Goal: Task Accomplishment & Management: Manage account settings

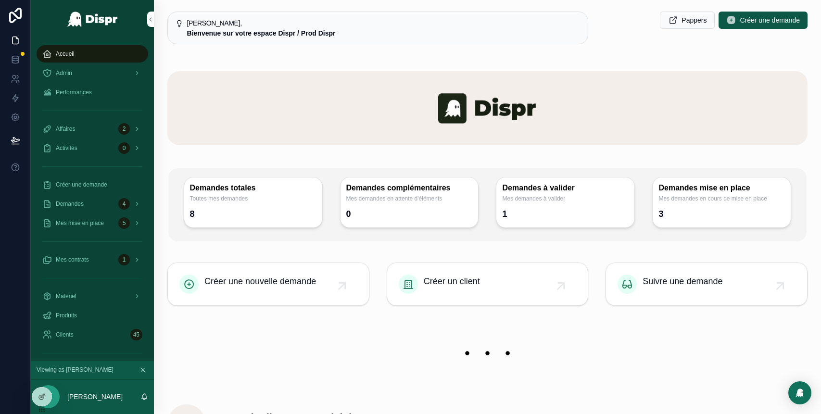
click at [76, 76] on div "Admin" at bounding box center [92, 72] width 100 height 15
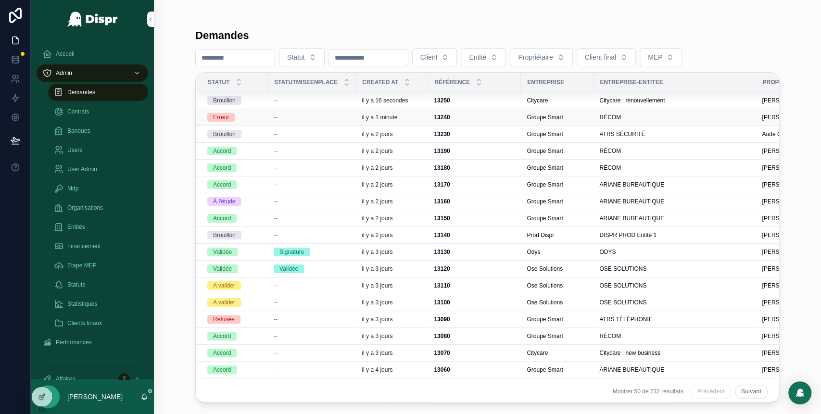
click at [310, 115] on div "--" at bounding box center [312, 118] width 76 height 8
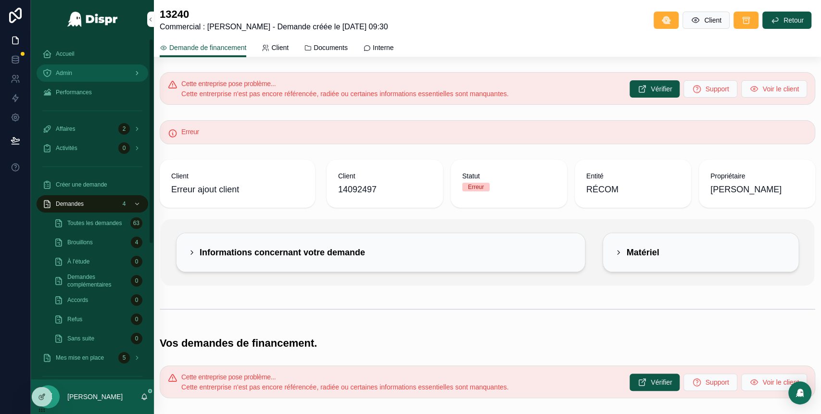
click at [89, 77] on div "Admin" at bounding box center [92, 72] width 100 height 15
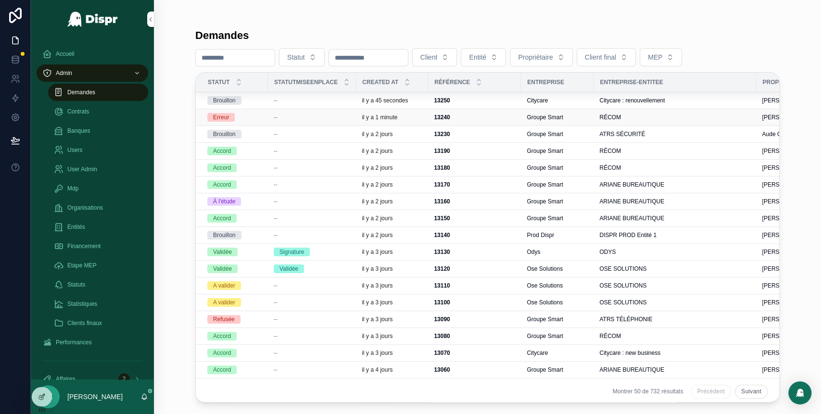
click at [300, 117] on div "--" at bounding box center [312, 118] width 76 height 8
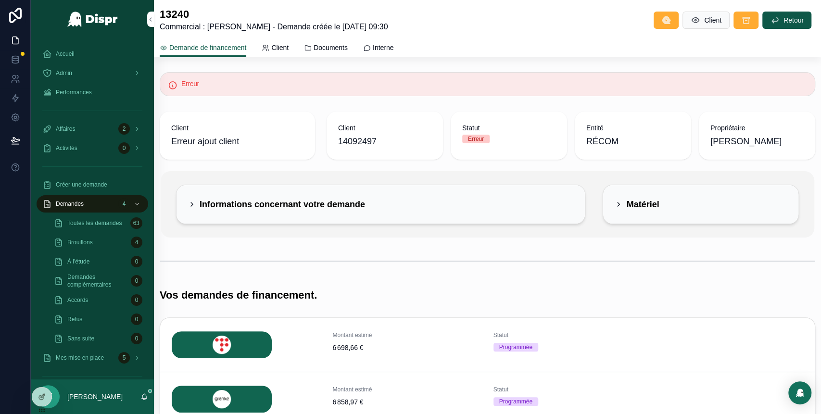
click at [193, 202] on icon "scrollable content" at bounding box center [192, 205] width 8 height 8
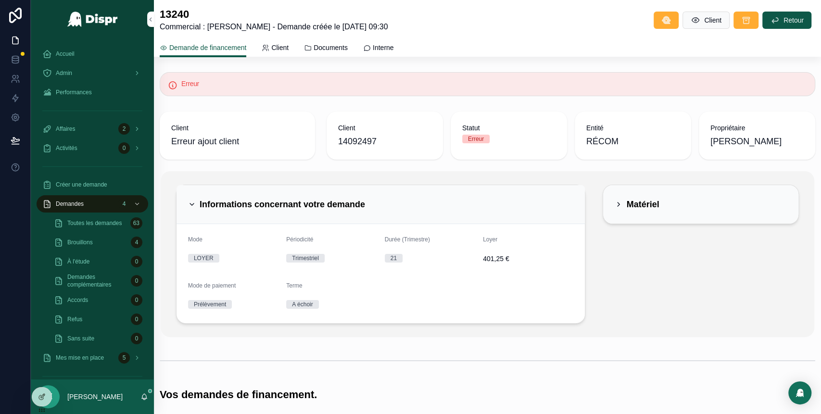
click at [193, 202] on icon "scrollable content" at bounding box center [192, 205] width 8 height 8
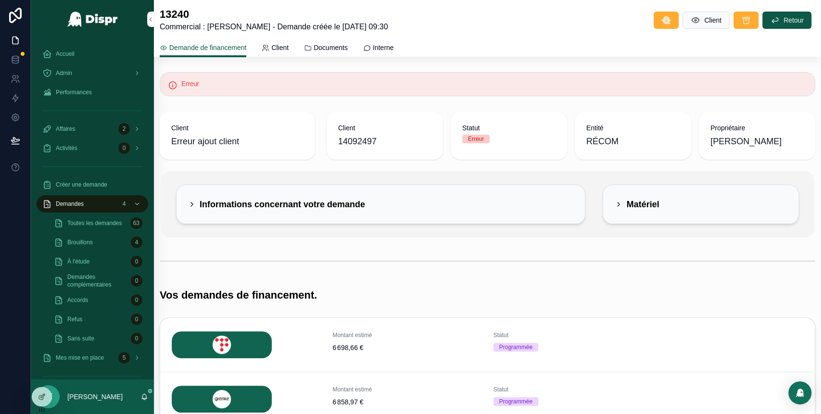
click at [352, 139] on span "14092497" at bounding box center [384, 141] width 93 height 13
click at [369, 143] on span "14092497" at bounding box center [384, 141] width 93 height 13
click at [86, 75] on div "Admin" at bounding box center [92, 72] width 100 height 15
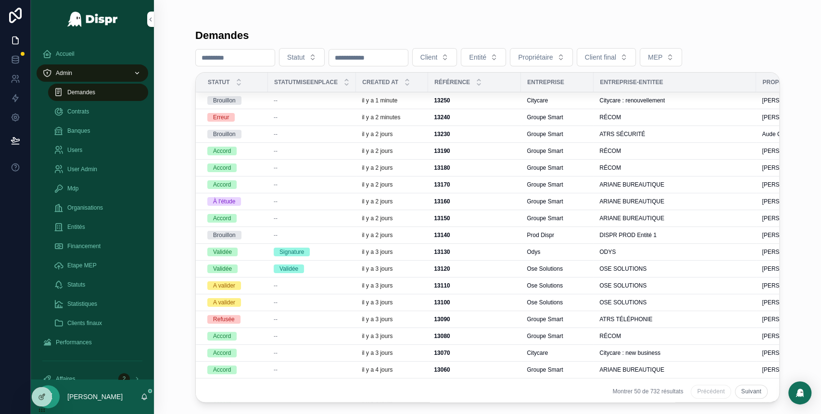
click at [285, 134] on div "--" at bounding box center [312, 134] width 76 height 8
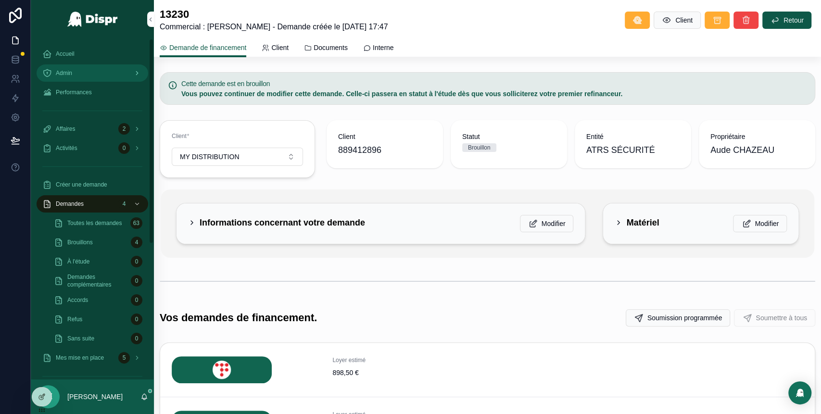
click at [101, 73] on div "Admin" at bounding box center [92, 72] width 100 height 15
click at [100, 69] on div "Admin" at bounding box center [92, 72] width 100 height 15
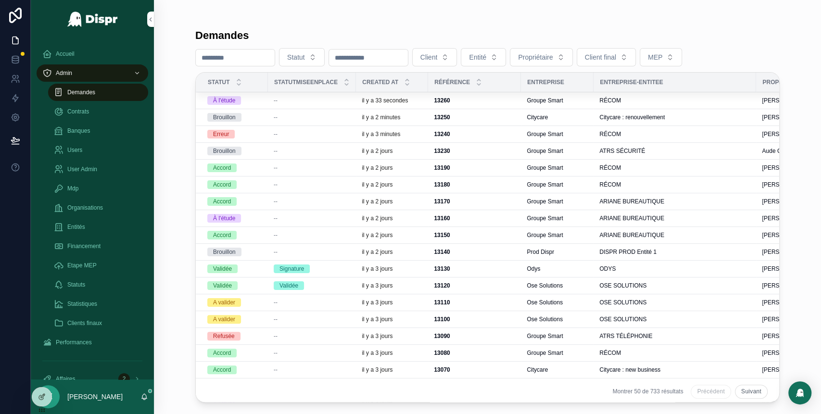
click at [292, 103] on div "--" at bounding box center [312, 101] width 76 height 8
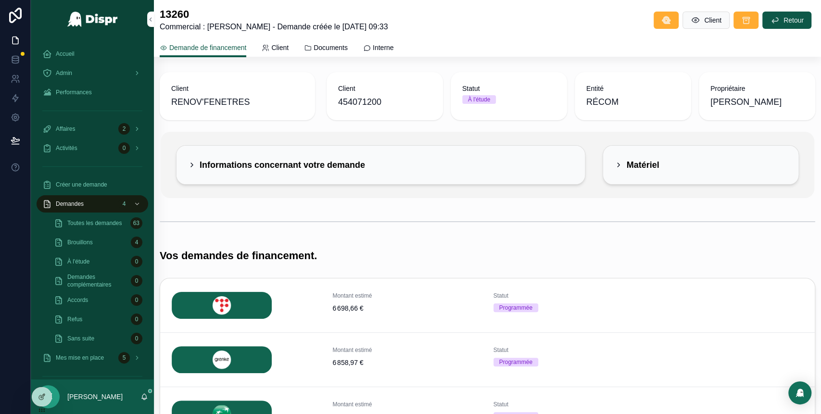
click at [199, 162] on div "Informations concernant votre demande" at bounding box center [276, 164] width 177 height 15
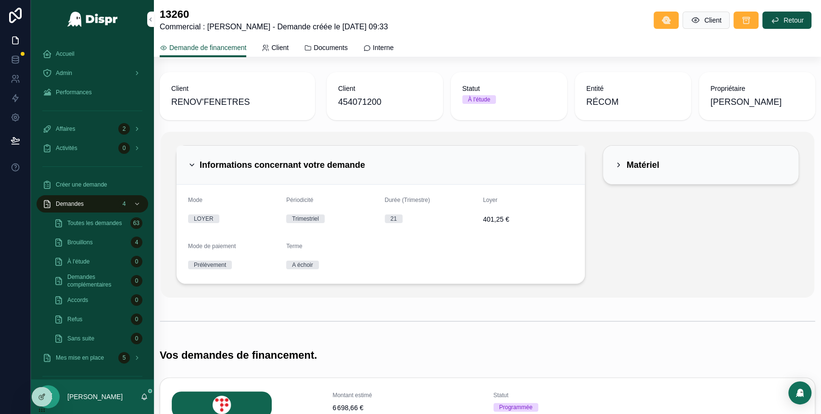
click at [195, 162] on icon "scrollable content" at bounding box center [192, 165] width 8 height 8
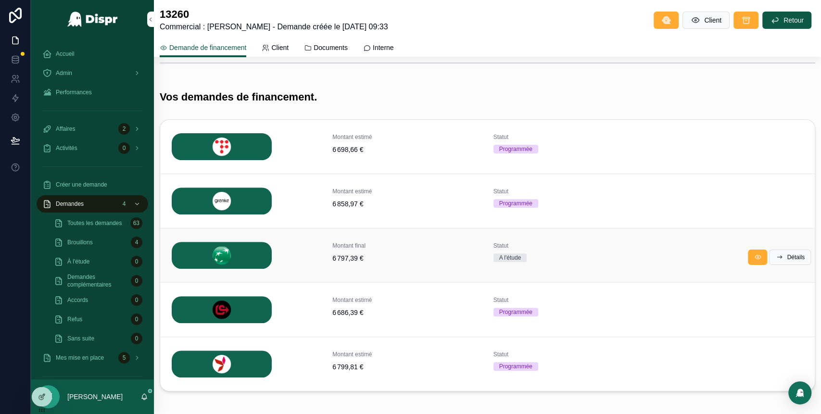
scroll to position [148, 0]
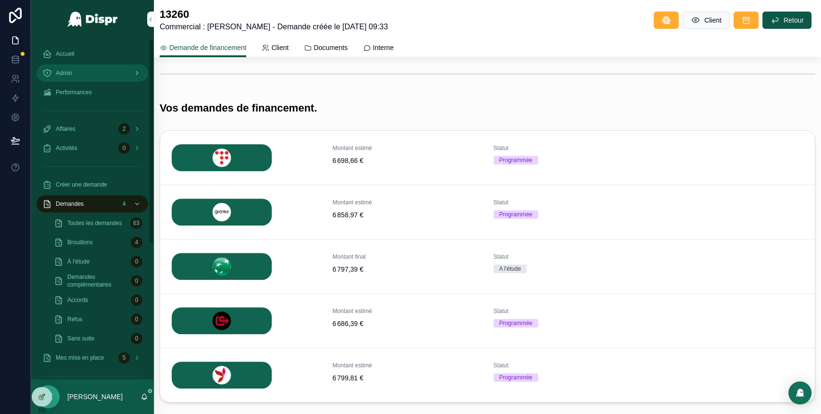
click at [98, 71] on div "Admin" at bounding box center [92, 72] width 100 height 15
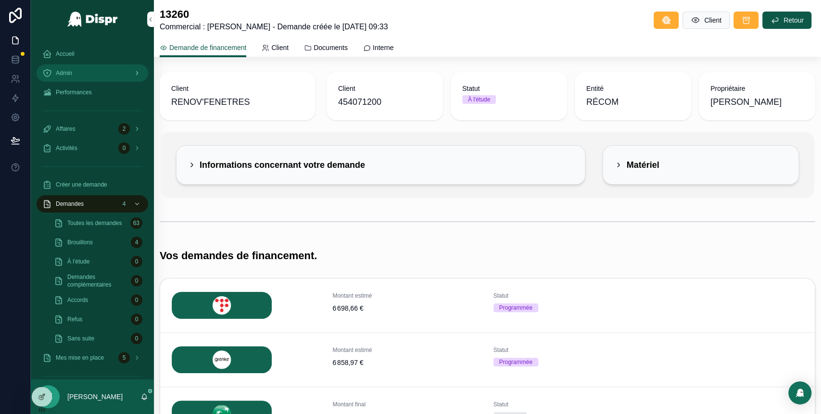
click at [86, 75] on div "Admin" at bounding box center [92, 72] width 100 height 15
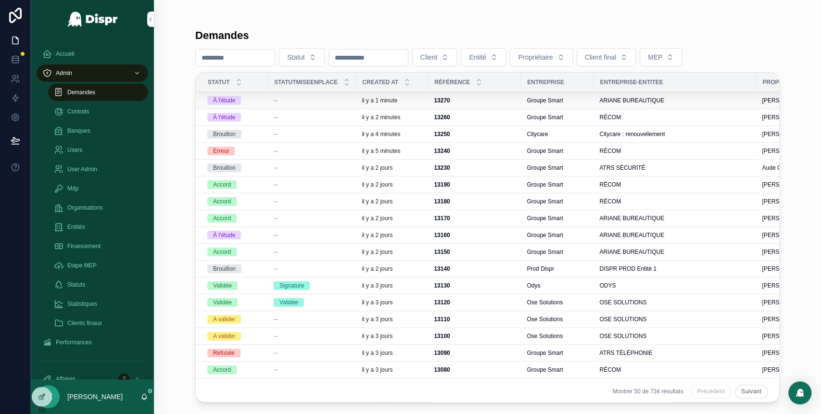
click at [293, 99] on div "--" at bounding box center [312, 101] width 76 height 8
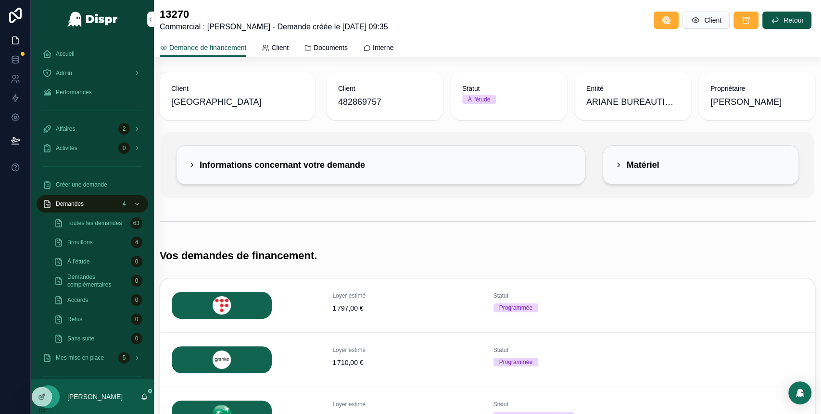
click at [193, 162] on icon "scrollable content" at bounding box center [192, 165] width 8 height 8
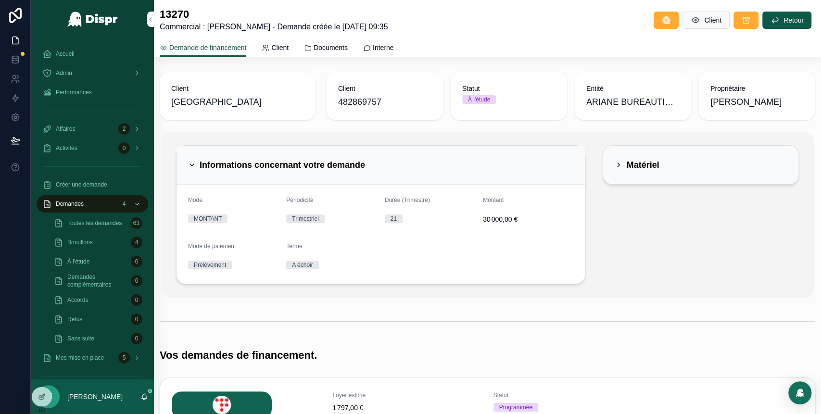
click at [193, 162] on icon "scrollable content" at bounding box center [192, 165] width 8 height 8
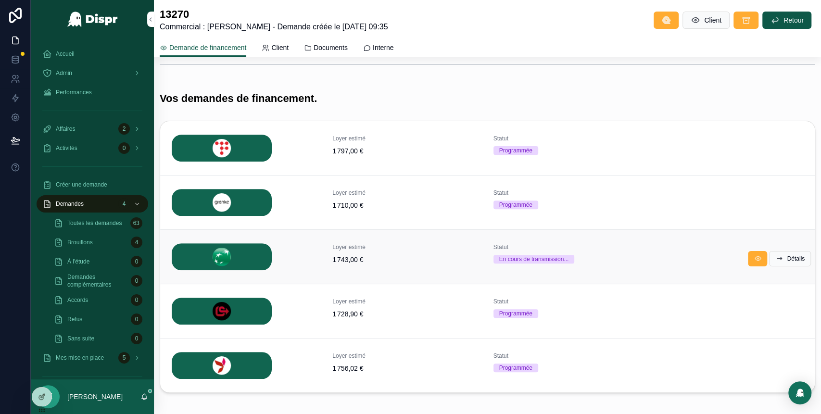
scroll to position [147, 0]
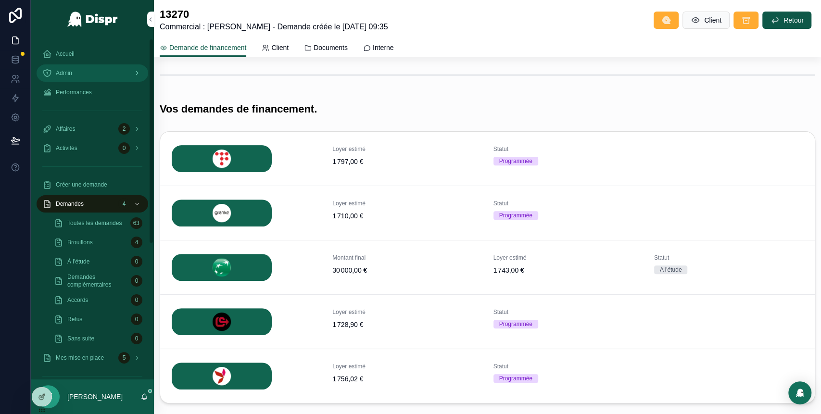
click at [103, 69] on div "Admin" at bounding box center [92, 72] width 100 height 15
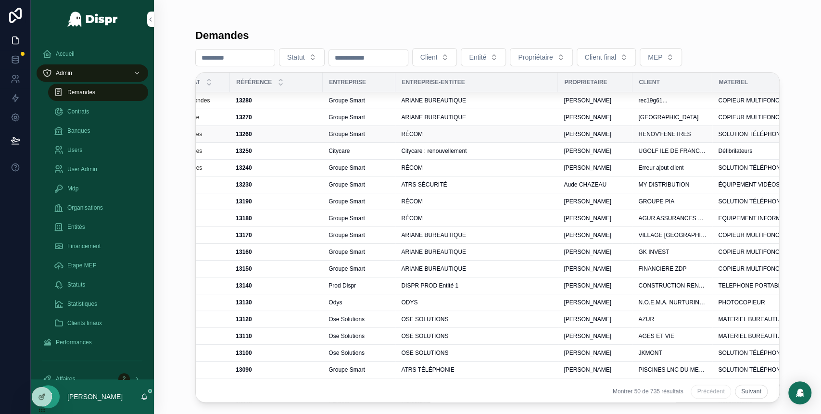
scroll to position [0, 201]
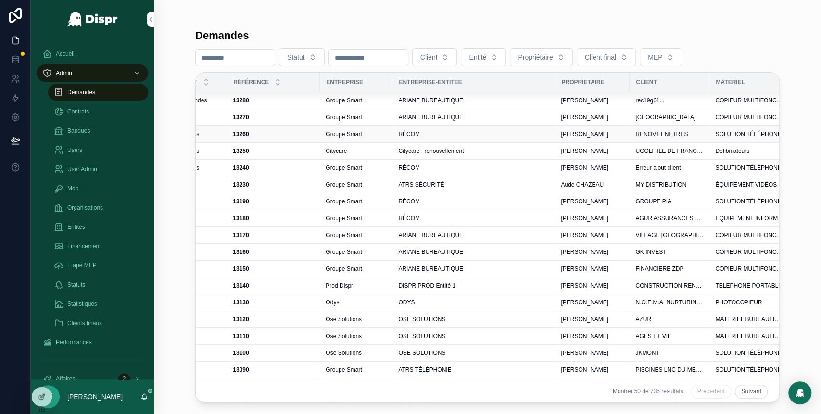
click at [442, 135] on div "RÉCOM" at bounding box center [473, 134] width 151 height 8
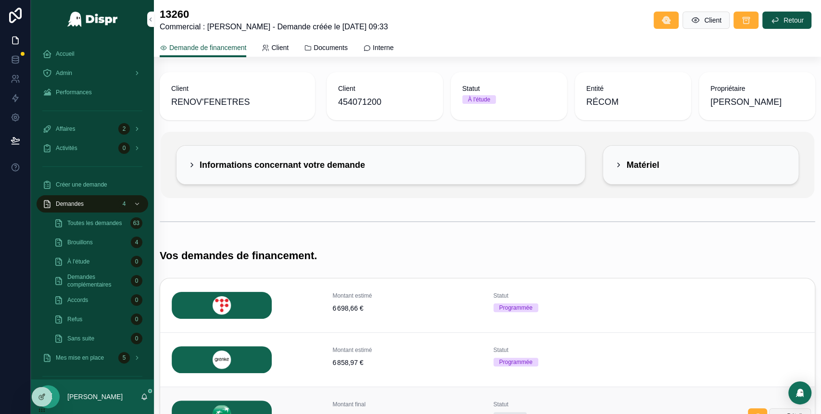
scroll to position [204, 0]
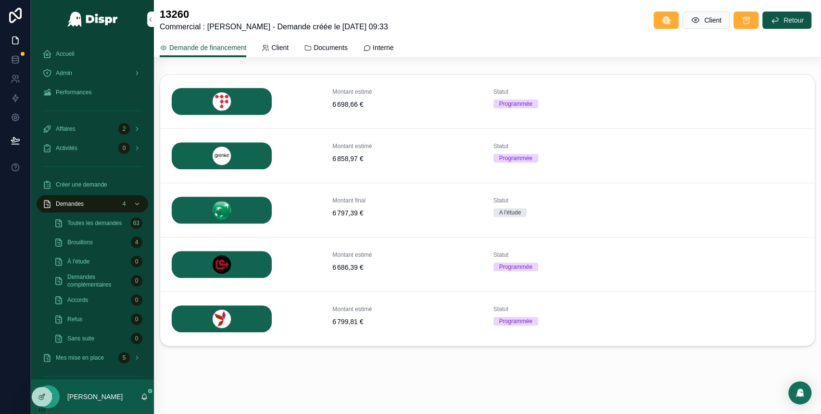
click at [788, 214] on div "Montant final 6 797,39 € Statut A l'étude Détails" at bounding box center [487, 210] width 655 height 54
click at [787, 211] on span "Détails" at bounding box center [796, 212] width 18 height 8
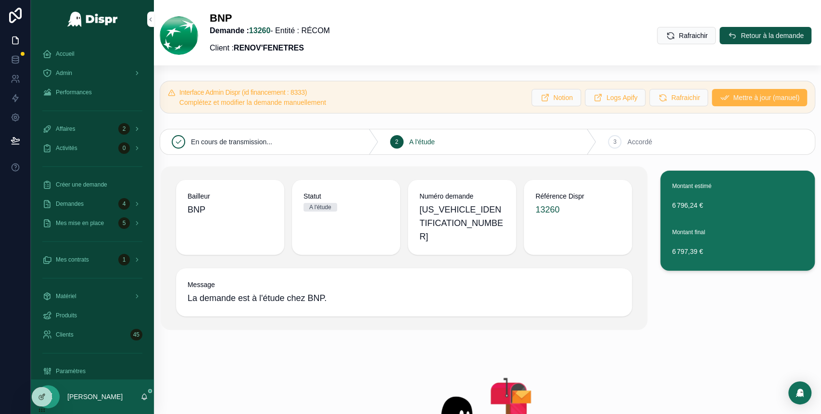
click at [733, 93] on span "Mettre à jour (manuel)" at bounding box center [766, 98] width 66 height 10
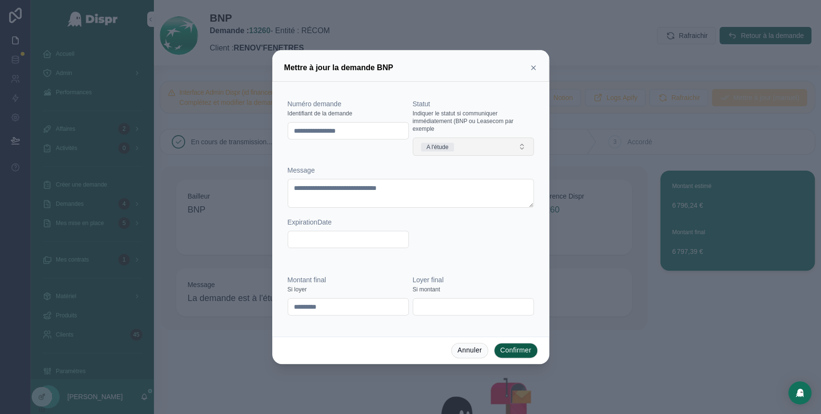
click at [475, 150] on button "A l'étude" at bounding box center [473, 147] width 121 height 18
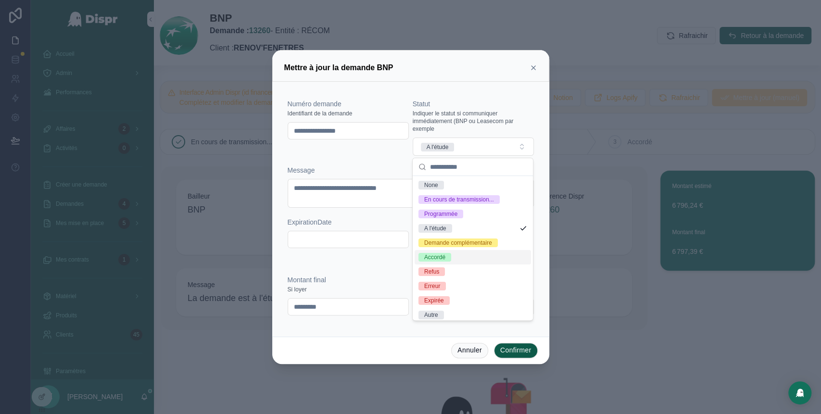
click at [451, 262] on span "Accordé" at bounding box center [435, 257] width 33 height 9
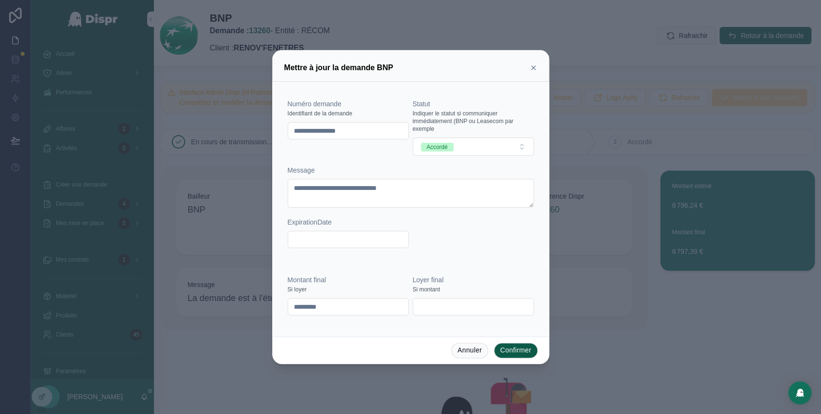
drag, startPoint x: 371, startPoint y: 133, endPoint x: 288, endPoint y: 136, distance: 82.8
click at [288, 136] on input "**********" at bounding box center [348, 130] width 120 height 13
paste input "text"
type input "********"
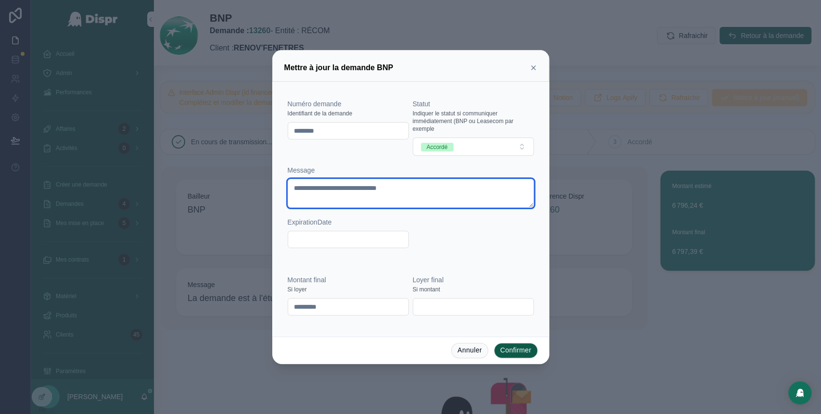
click at [379, 189] on textarea "**********" at bounding box center [411, 193] width 246 height 29
type textarea "**********"
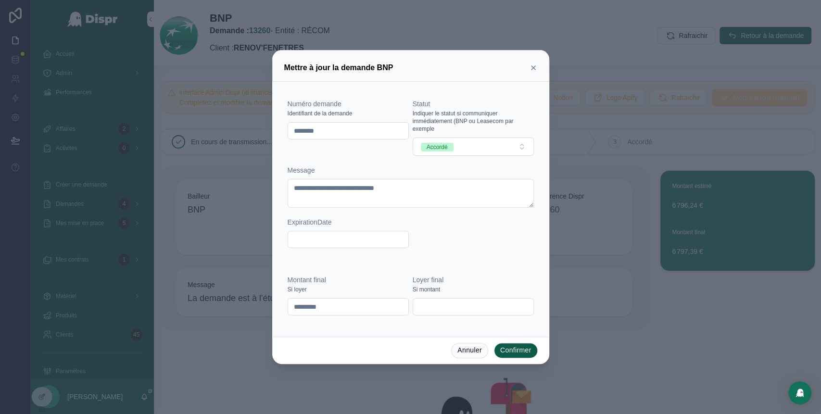
click at [524, 353] on button "Confirmer" at bounding box center [516, 350] width 44 height 15
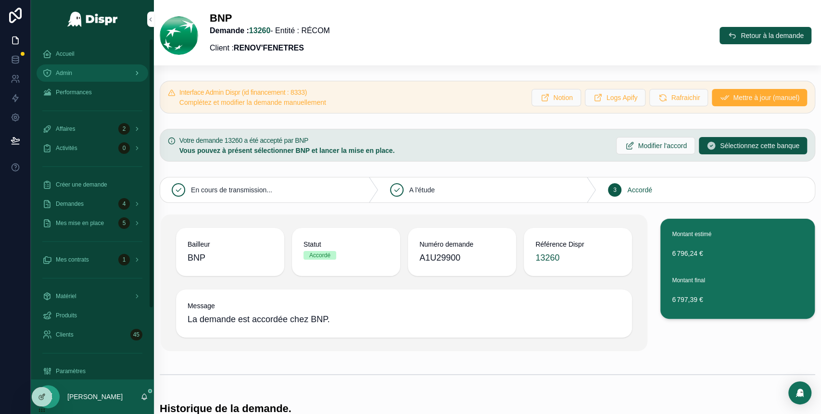
click at [86, 70] on div "Admin" at bounding box center [92, 72] width 100 height 15
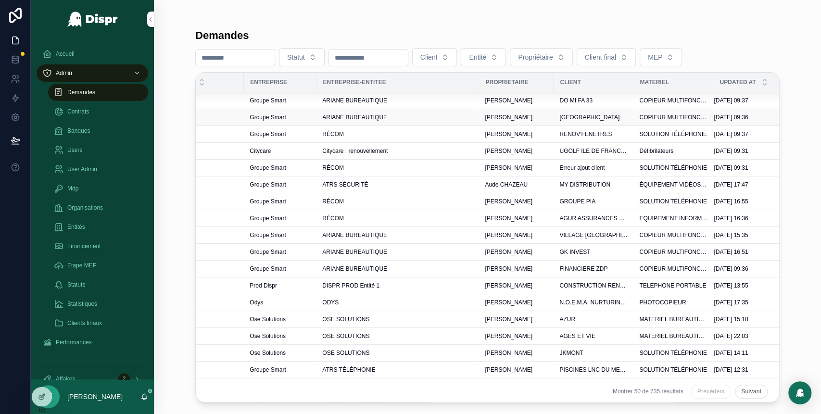
scroll to position [0, 278]
click at [409, 114] on div "ARIANE BUREAUTIQUE" at bounding box center [396, 118] width 151 height 8
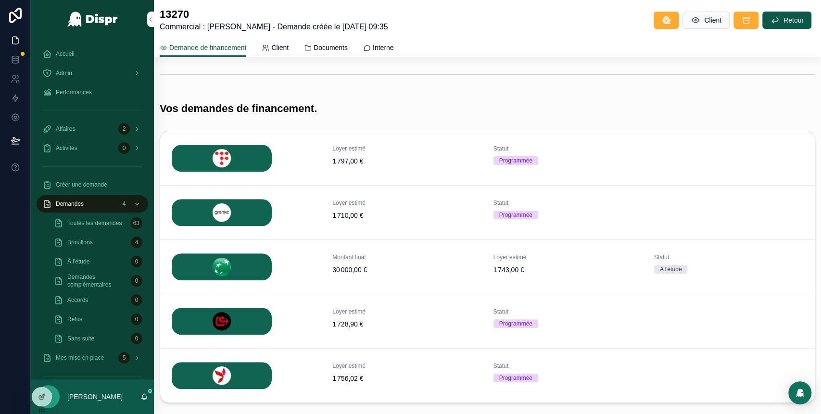
scroll to position [176, 0]
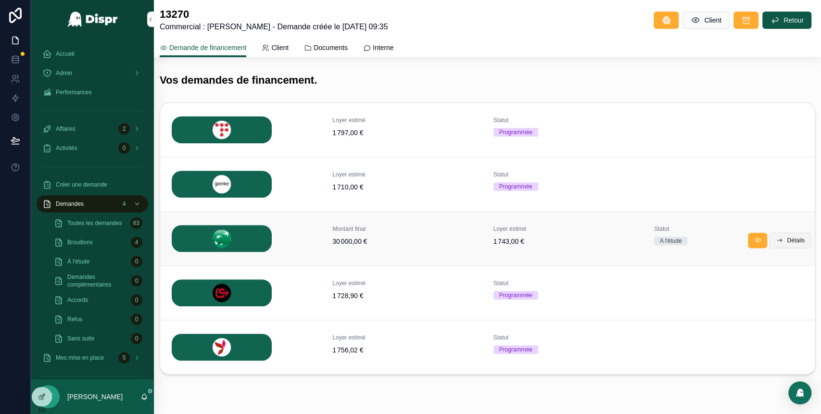
click at [787, 237] on span "Détails" at bounding box center [796, 241] width 18 height 8
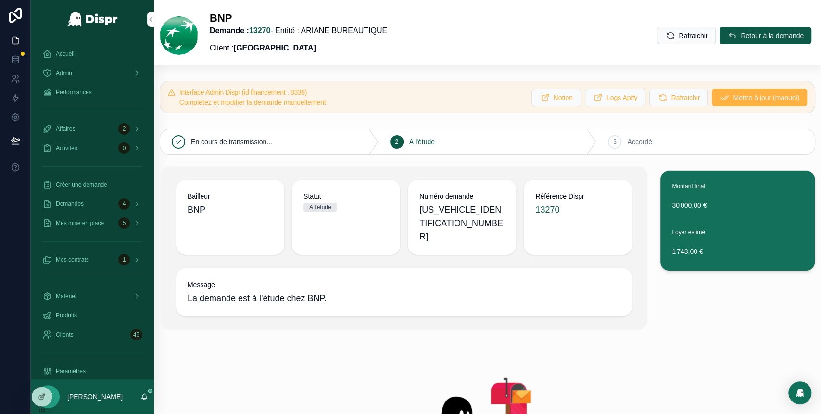
click at [732, 104] on button "Mettre à jour (manuel)" at bounding box center [759, 97] width 95 height 17
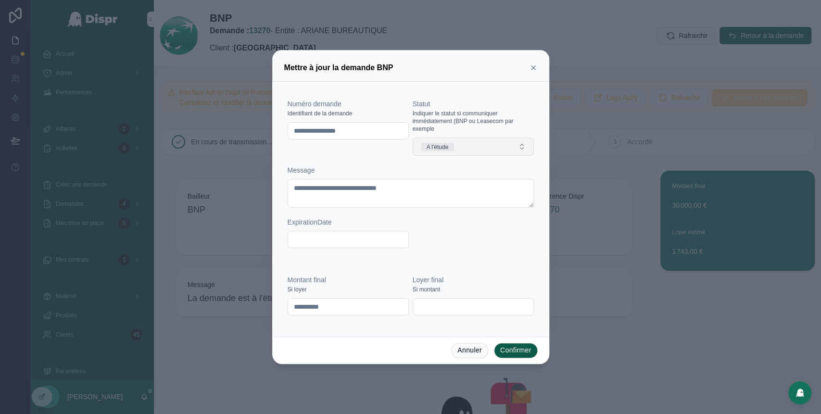
click at [469, 149] on button "A l'étude" at bounding box center [473, 147] width 121 height 18
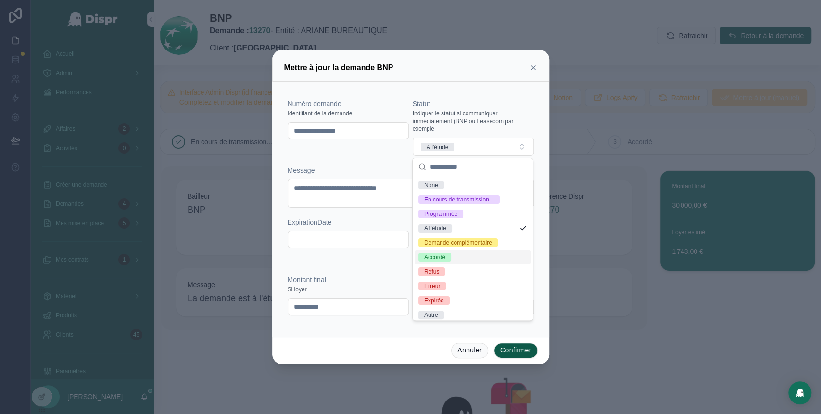
click at [436, 262] on div "Accordé" at bounding box center [434, 257] width 21 height 9
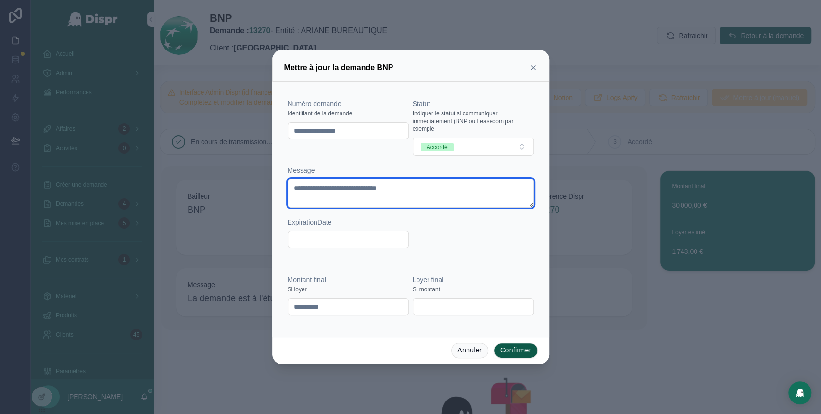
click at [378, 187] on textarea "**********" at bounding box center [411, 193] width 246 height 29
type textarea "**********"
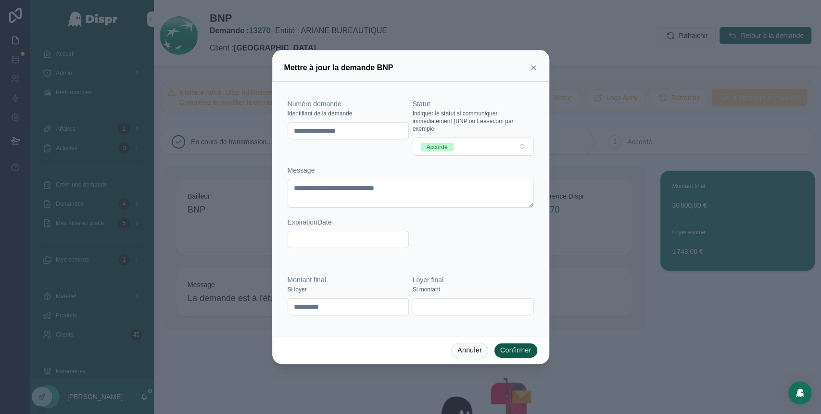
drag, startPoint x: 375, startPoint y: 131, endPoint x: 270, endPoint y: 125, distance: 105.5
click at [270, 125] on div "**********" at bounding box center [410, 207] width 821 height 414
paste input "text"
type input "********"
click at [508, 347] on button "Confirmer" at bounding box center [516, 350] width 44 height 15
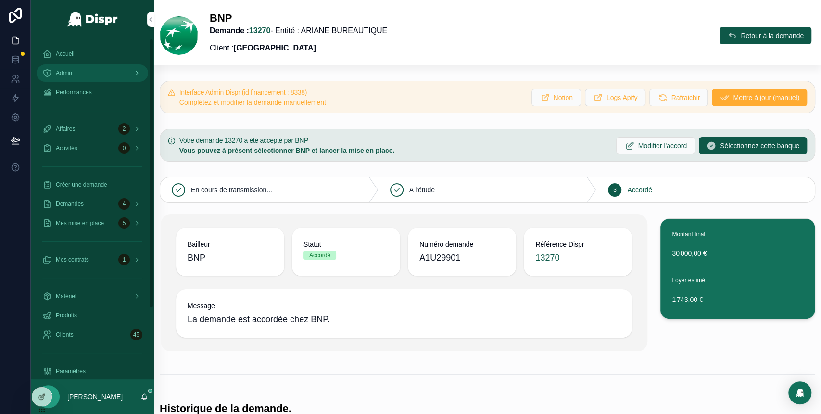
click at [81, 73] on div "Admin" at bounding box center [92, 72] width 100 height 15
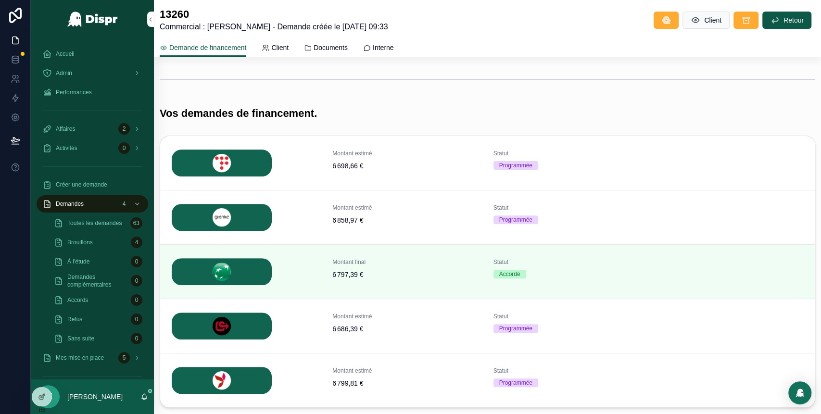
scroll to position [139, 0]
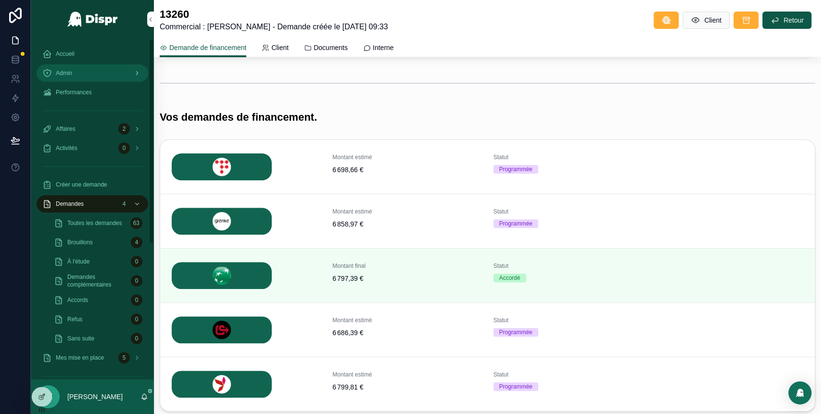
click at [102, 73] on div "Admin" at bounding box center [92, 72] width 100 height 15
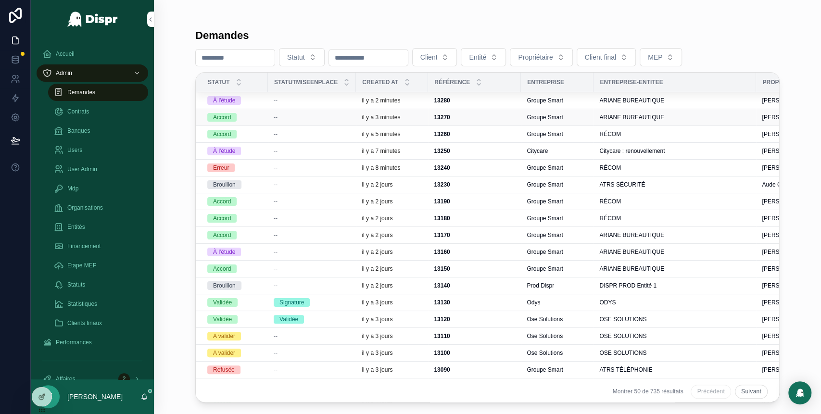
click at [291, 117] on div "--" at bounding box center [312, 118] width 76 height 8
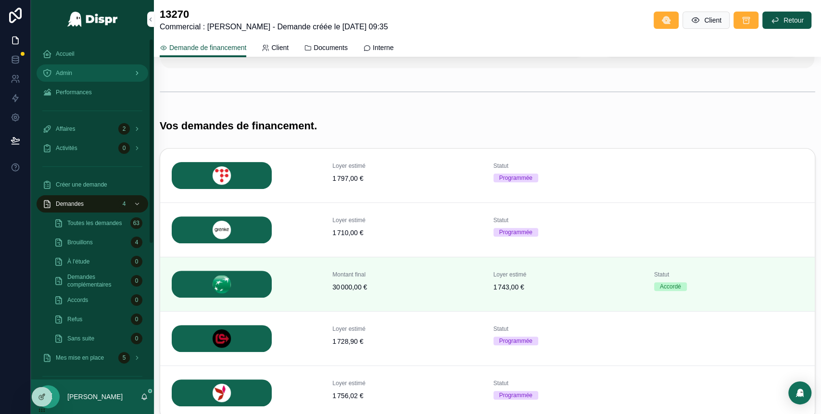
scroll to position [131, 0]
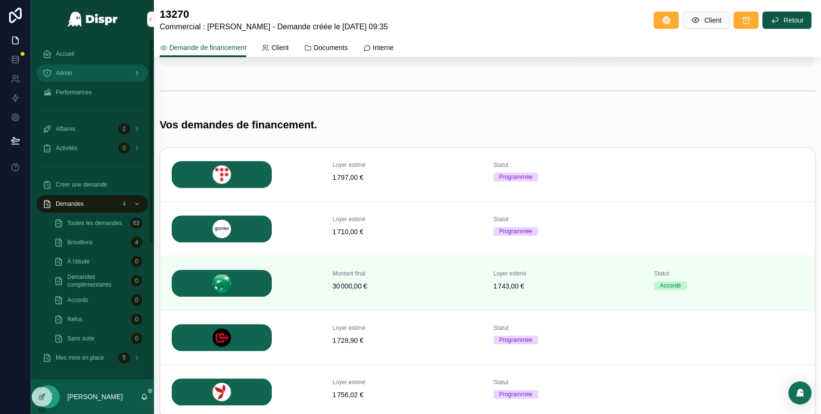
click at [120, 64] on link "Admin" at bounding box center [93, 72] width 112 height 17
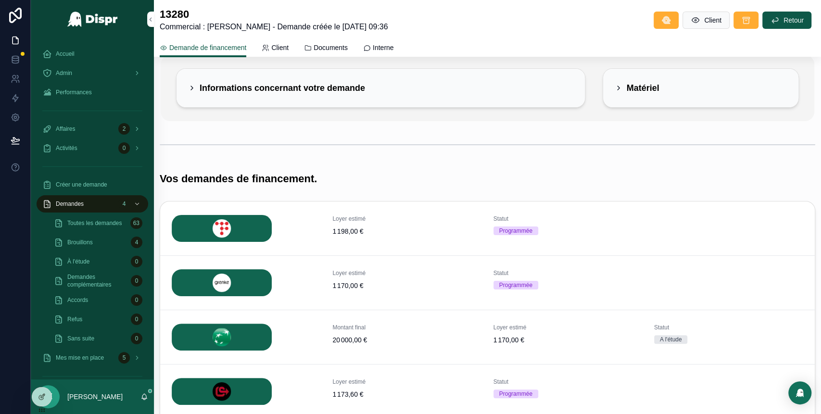
scroll to position [60, 0]
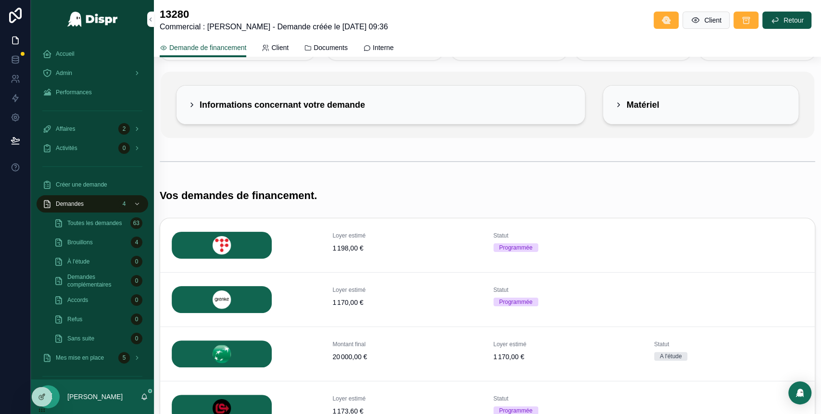
click at [197, 109] on div "Informations concernant votre demande" at bounding box center [276, 104] width 177 height 15
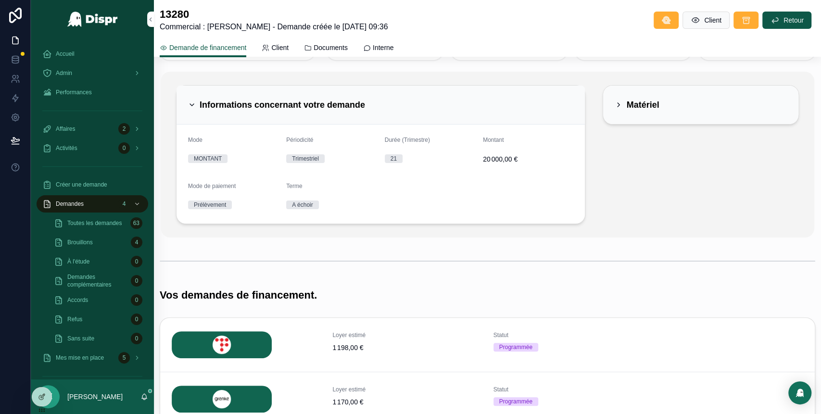
click at [197, 109] on div "Informations concernant votre demande" at bounding box center [276, 104] width 177 height 15
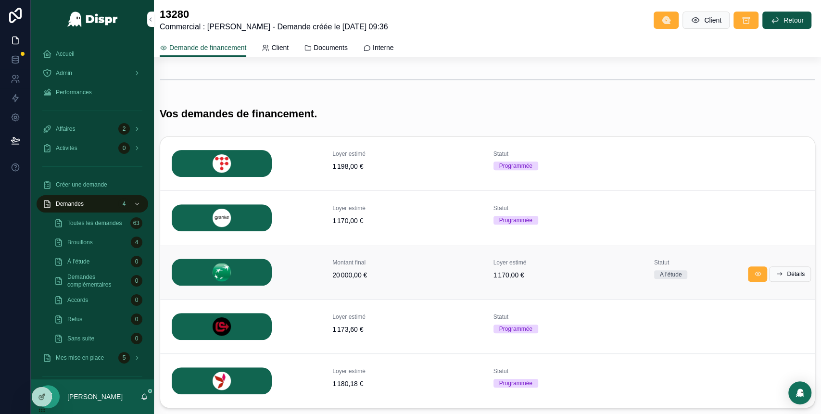
scroll to position [204, 0]
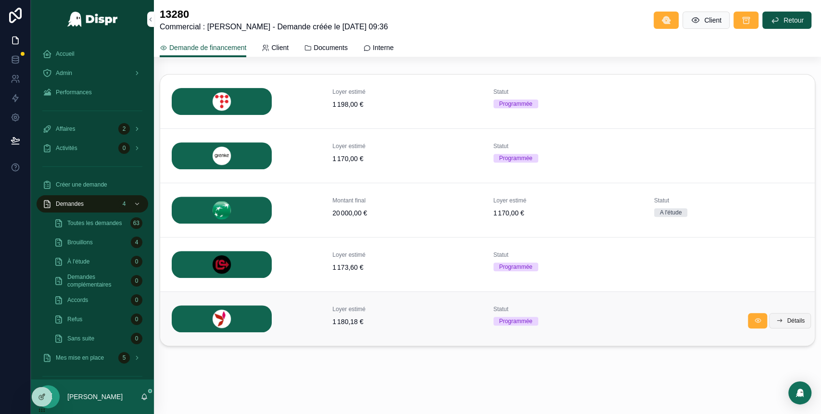
click at [787, 322] on span "Détails" at bounding box center [796, 321] width 18 height 8
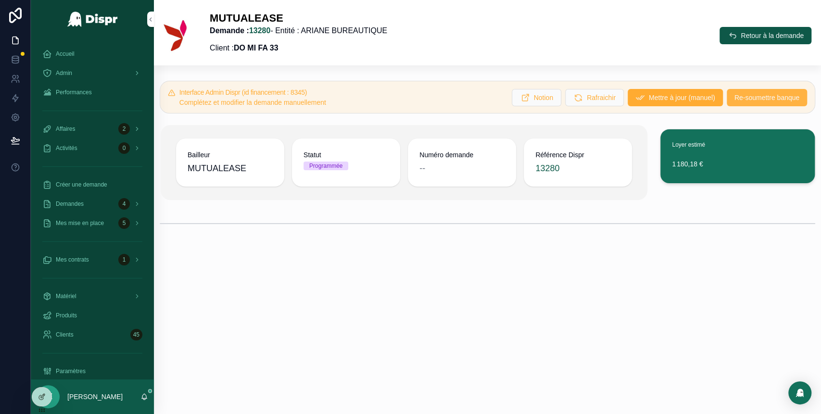
click at [735, 98] on span "Re-soumettre banque" at bounding box center [767, 98] width 65 height 10
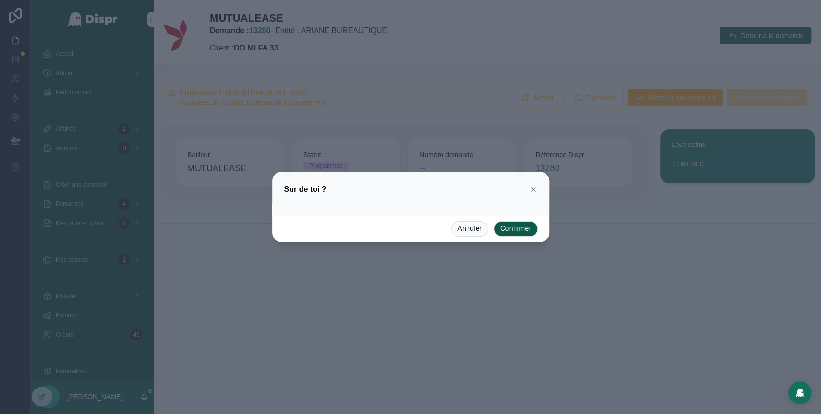
click at [520, 227] on button "Confirmer" at bounding box center [516, 228] width 44 height 15
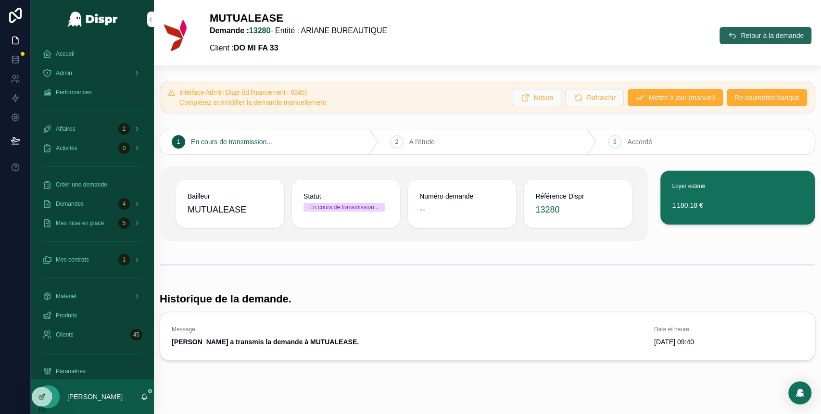
click at [741, 35] on span "Retour à la demande" at bounding box center [772, 36] width 63 height 10
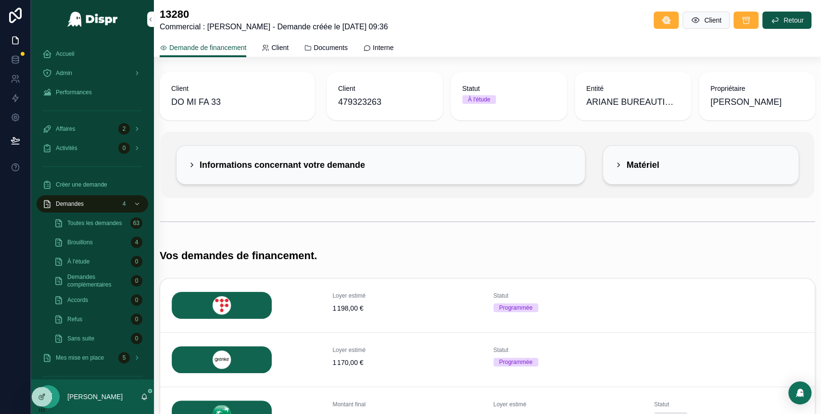
scroll to position [192, 0]
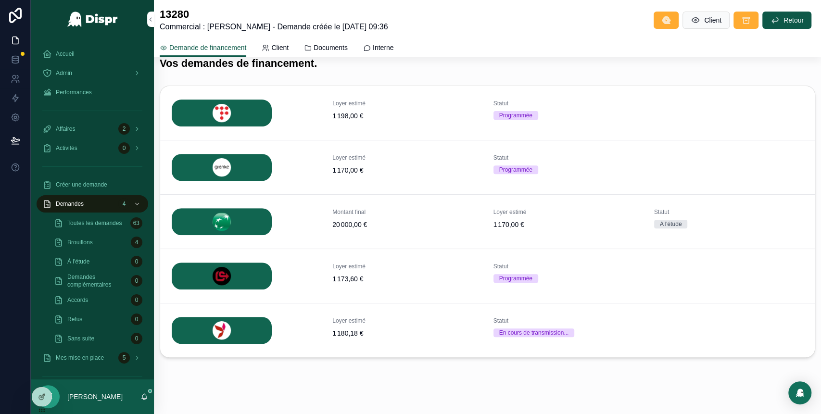
click at [0, 0] on span "Détails" at bounding box center [0, 0] width 0 height 0
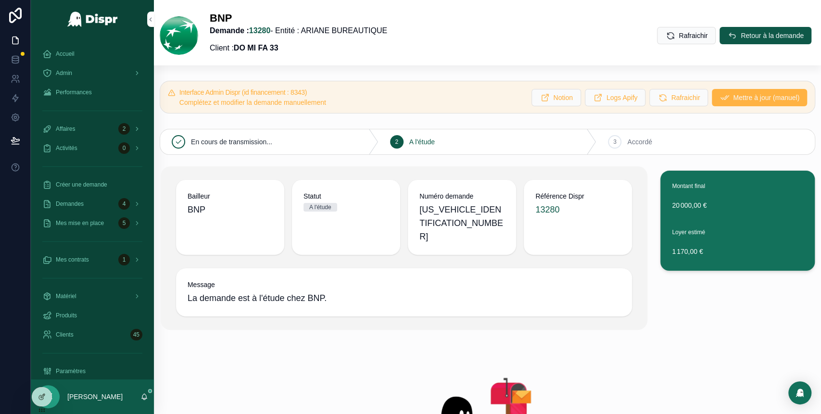
click at [733, 96] on span "Mettre à jour (manuel)" at bounding box center [766, 98] width 66 height 10
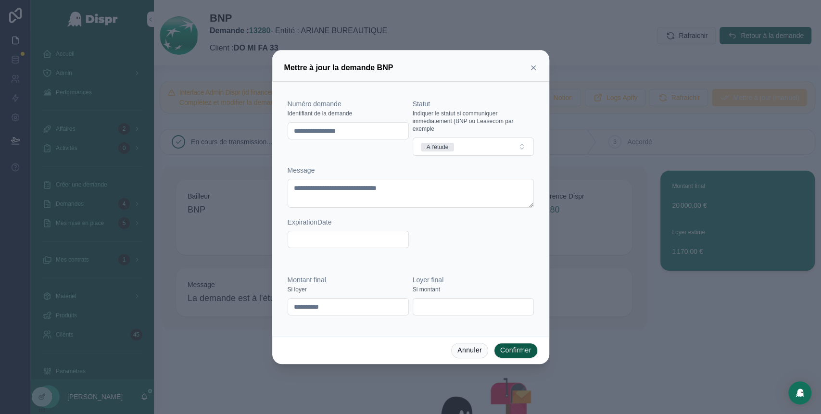
drag, startPoint x: 377, startPoint y: 129, endPoint x: 283, endPoint y: 137, distance: 94.1
click at [284, 137] on div "**********" at bounding box center [411, 174] width 254 height 176
paste input "text"
type input "********"
click at [466, 150] on button "A l'étude" at bounding box center [473, 147] width 121 height 18
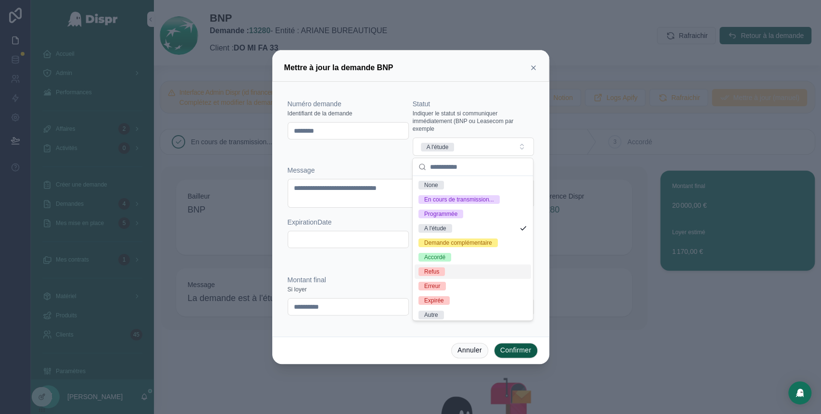
click at [446, 279] on div "Refus" at bounding box center [473, 272] width 116 height 14
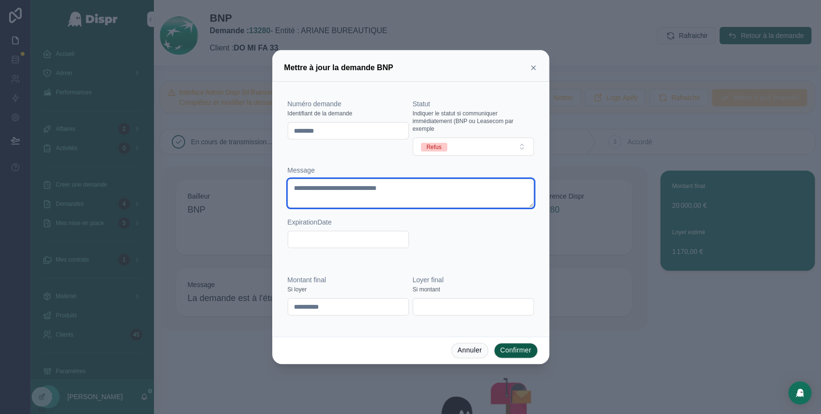
click at [380, 187] on textarea "**********" at bounding box center [411, 193] width 246 height 29
type textarea "**********"
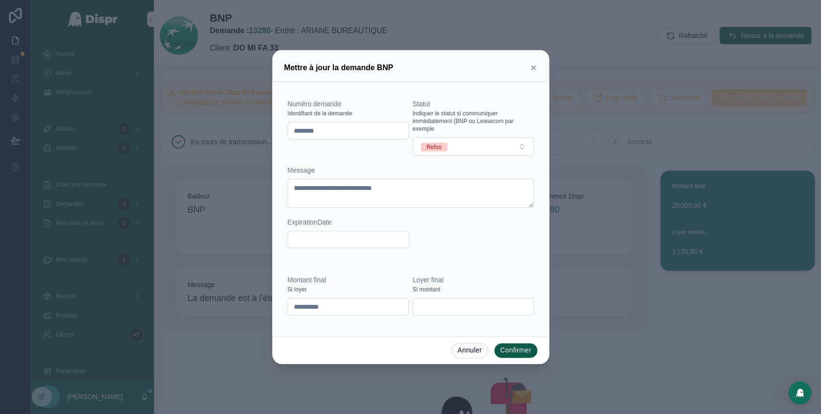
click at [523, 355] on button "Confirmer" at bounding box center [516, 350] width 44 height 15
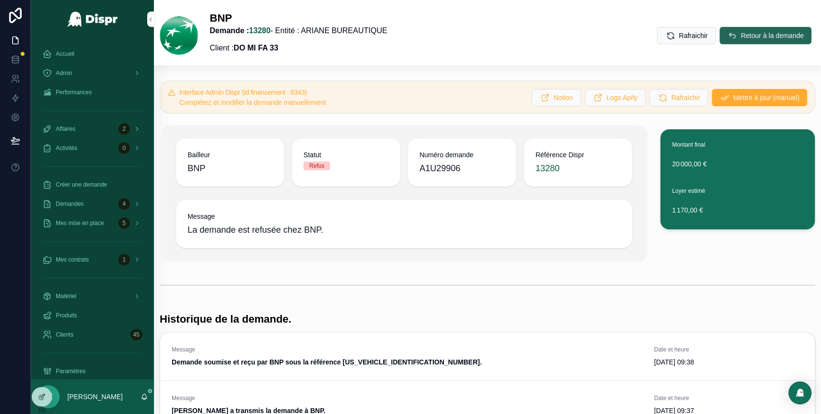
click at [720, 36] on button "Retour à la demande" at bounding box center [766, 35] width 92 height 17
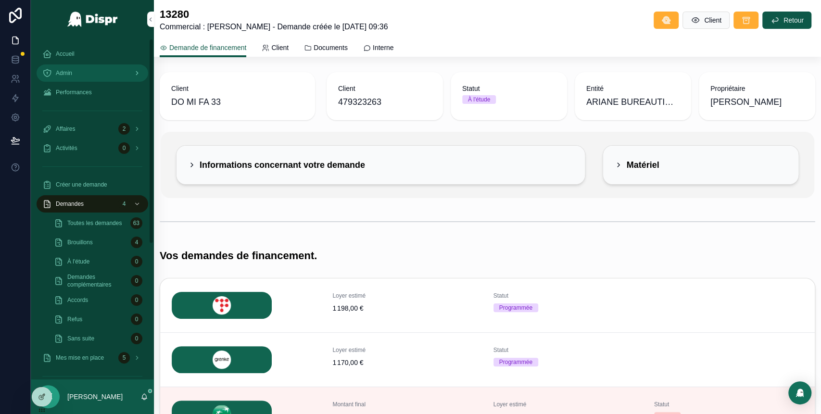
click at [108, 74] on div "Admin" at bounding box center [92, 72] width 100 height 15
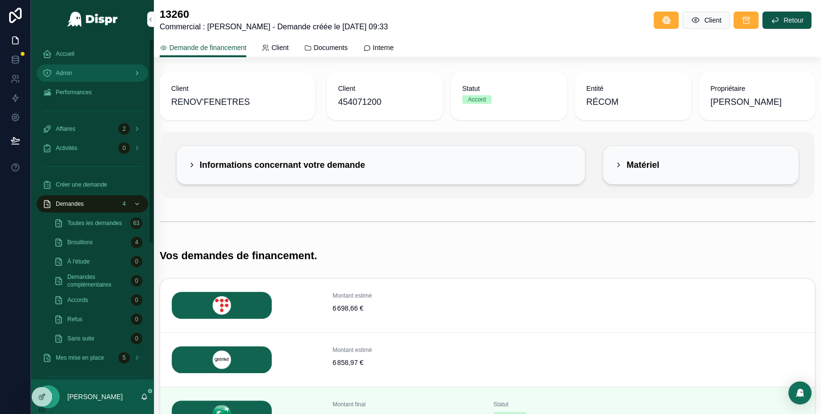
click at [96, 77] on div "Admin" at bounding box center [92, 72] width 100 height 15
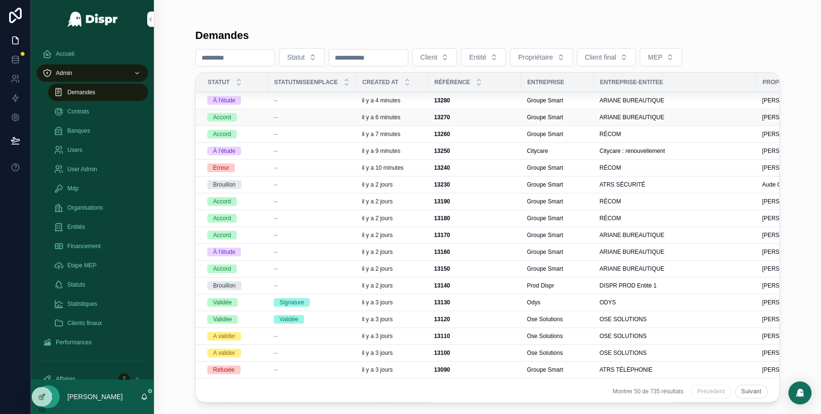
click at [278, 116] on span "--" at bounding box center [276, 118] width 4 height 8
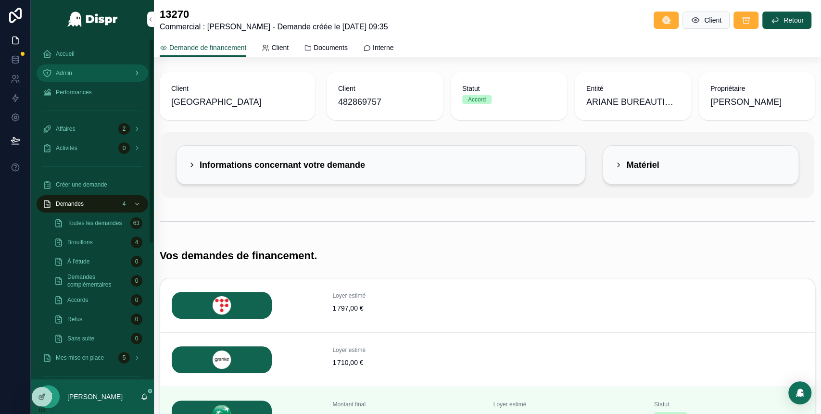
scroll to position [0, 0]
click at [112, 73] on div "Admin" at bounding box center [92, 72] width 100 height 15
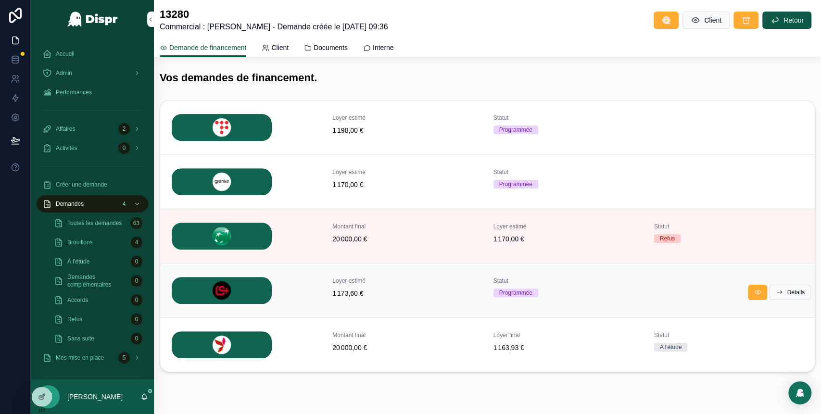
scroll to position [187, 0]
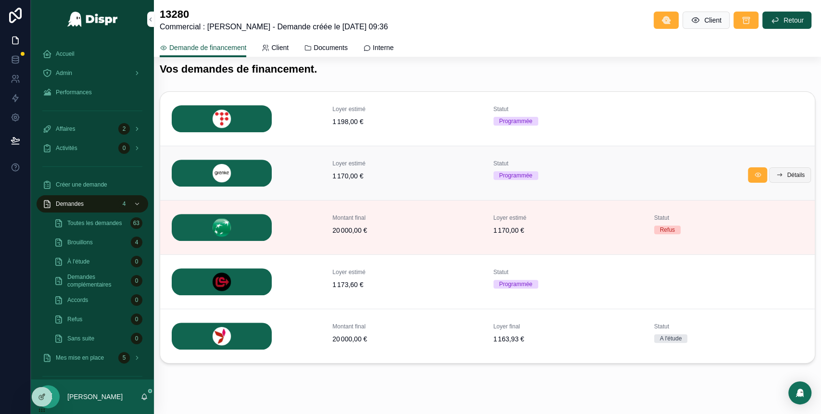
click at [771, 173] on button "Détails" at bounding box center [790, 174] width 42 height 15
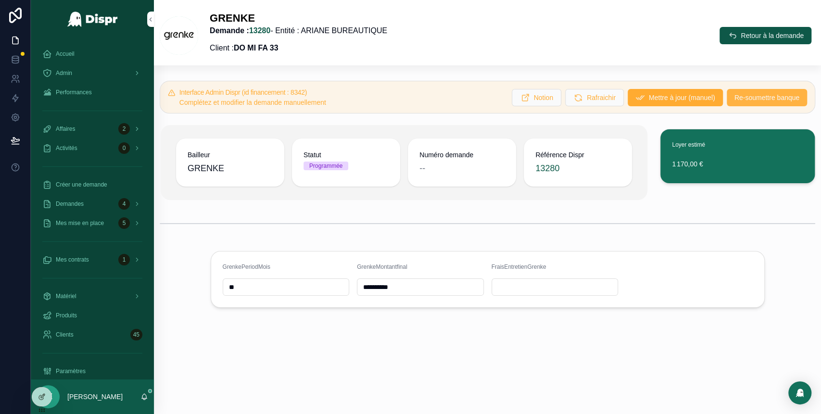
click at [749, 100] on span "Re-soumettre banque" at bounding box center [767, 98] width 65 height 10
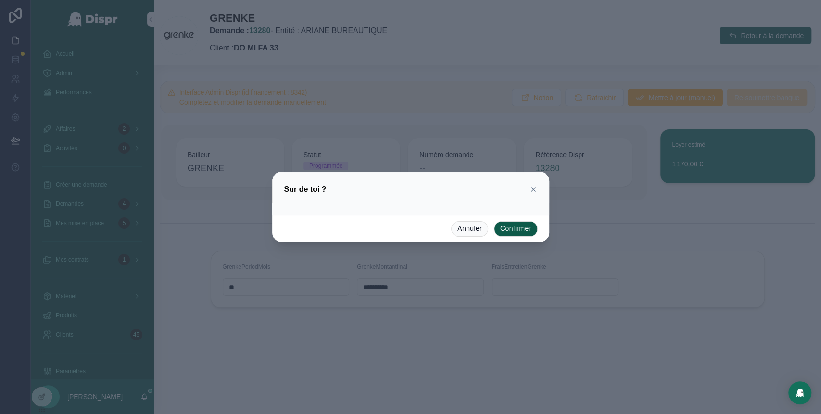
click at [515, 228] on button "Confirmer" at bounding box center [516, 228] width 44 height 15
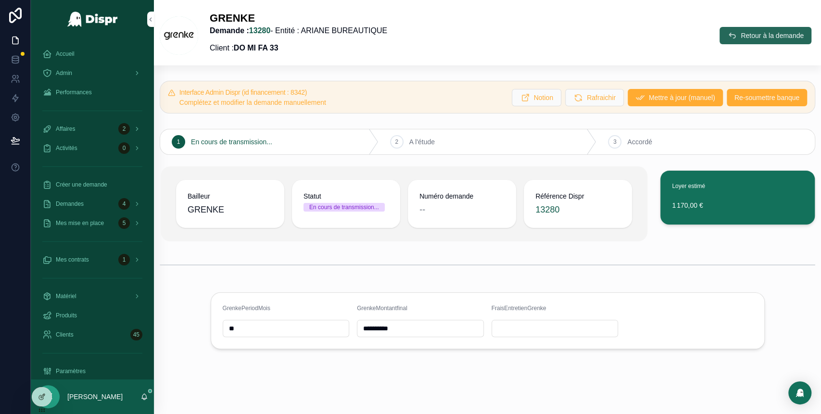
click at [741, 31] on span "Retour à la demande" at bounding box center [772, 36] width 63 height 10
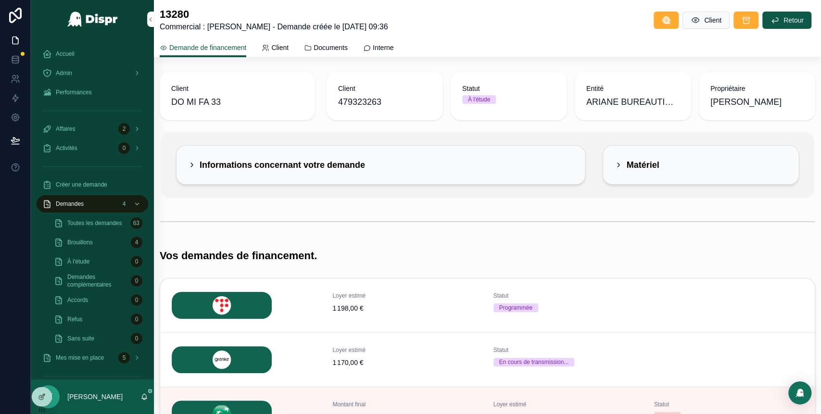
scroll to position [204, 0]
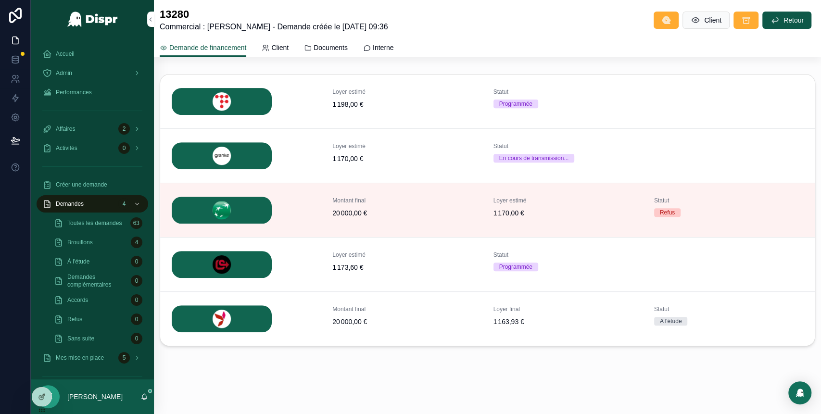
click at [0, 0] on span "Détails" at bounding box center [0, 0] width 0 height 0
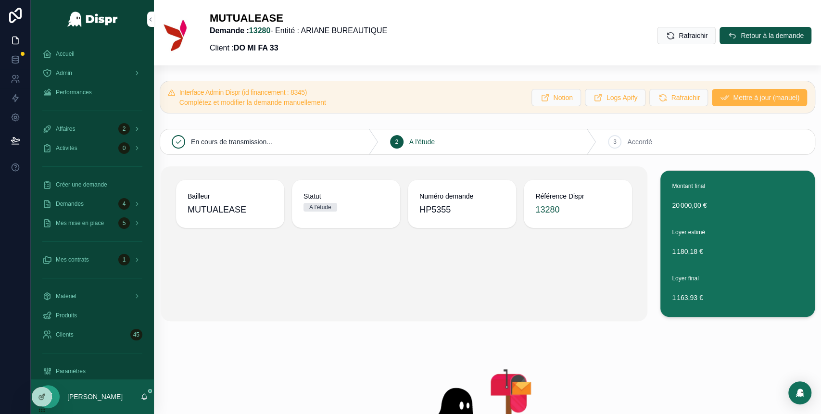
click at [733, 98] on span "Mettre à jour (manuel)" at bounding box center [766, 98] width 66 height 10
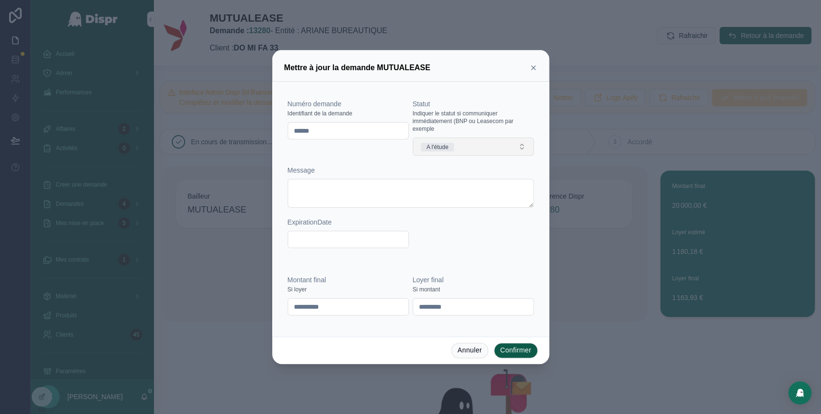
click at [493, 154] on button "A l'étude" at bounding box center [473, 147] width 121 height 18
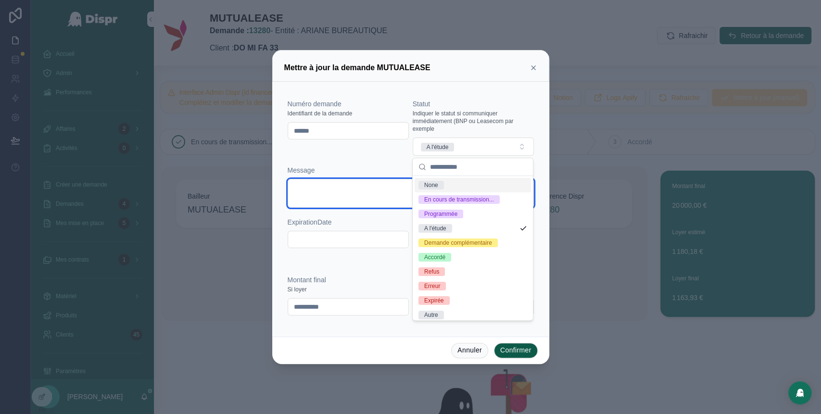
click at [350, 185] on textarea at bounding box center [411, 193] width 246 height 29
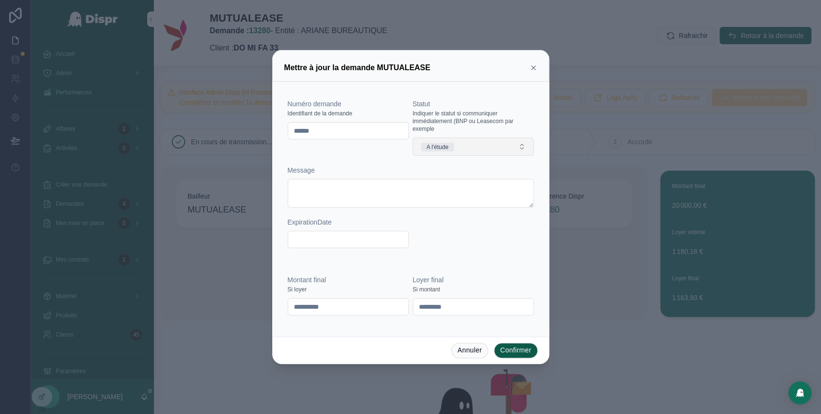
click at [497, 142] on button "A l'étude" at bounding box center [473, 147] width 121 height 18
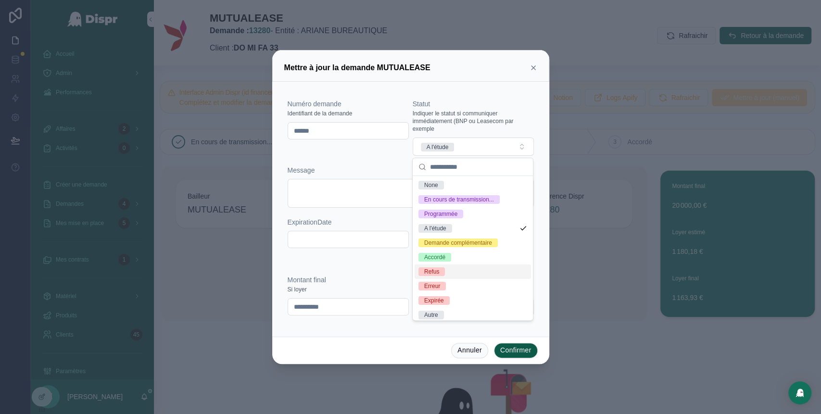
click at [445, 276] on span "Refus" at bounding box center [432, 271] width 26 height 9
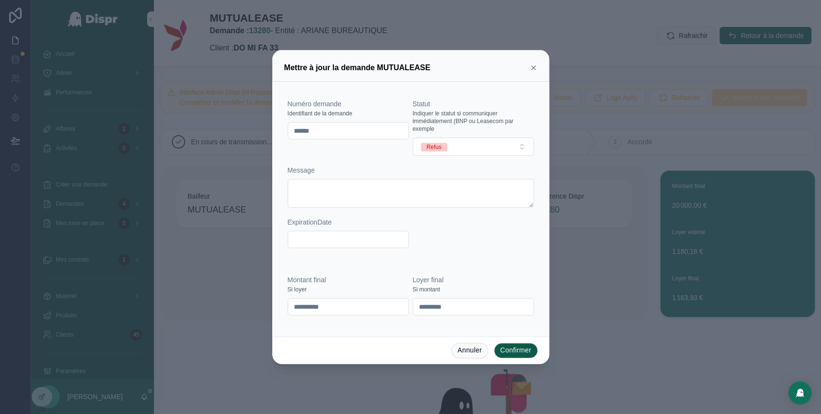
click at [518, 349] on button "Confirmer" at bounding box center [516, 350] width 44 height 15
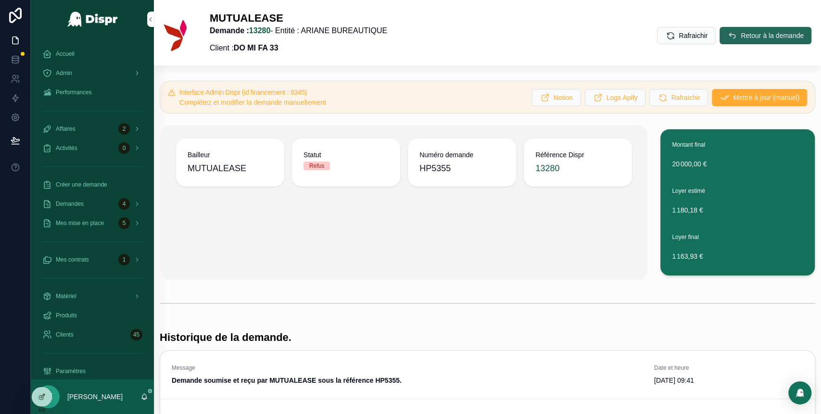
click at [741, 36] on span "Retour à la demande" at bounding box center [772, 36] width 63 height 10
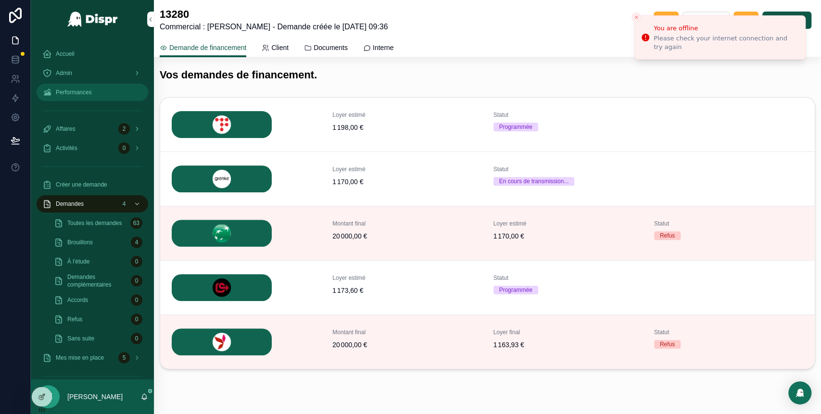
scroll to position [177, 0]
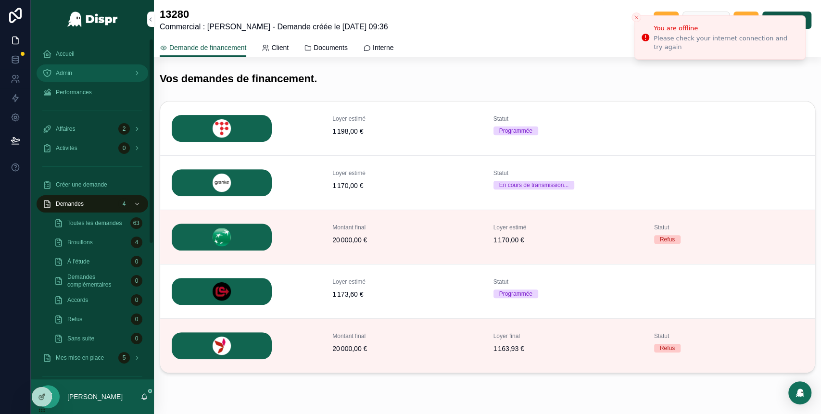
drag, startPoint x: 113, startPoint y: 73, endPoint x: 702, endPoint y: 409, distance: 678.5
click at [113, 73] on div "Admin" at bounding box center [92, 72] width 100 height 15
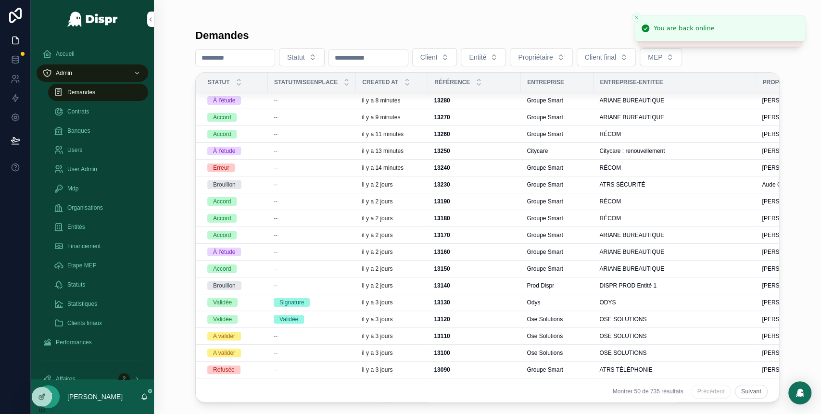
click at [458, 13] on div "Demandes Statut Client Entité Propriétaire Client final MEP Statut StatutMiseen…" at bounding box center [487, 201] width 615 height 403
click at [345, 103] on div "--" at bounding box center [312, 101] width 76 height 8
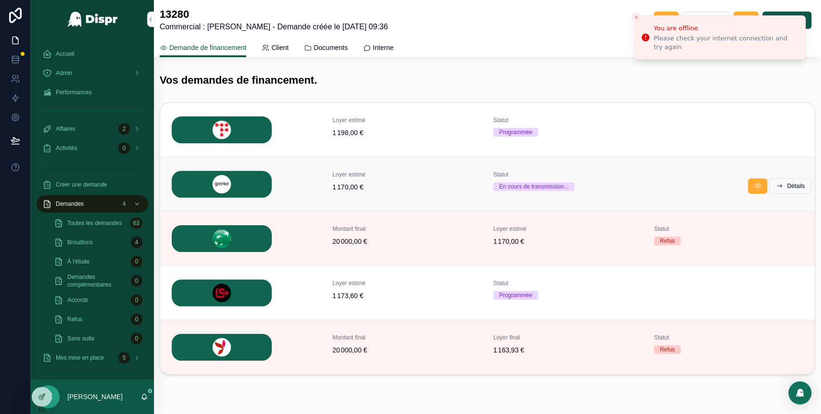
scroll to position [204, 0]
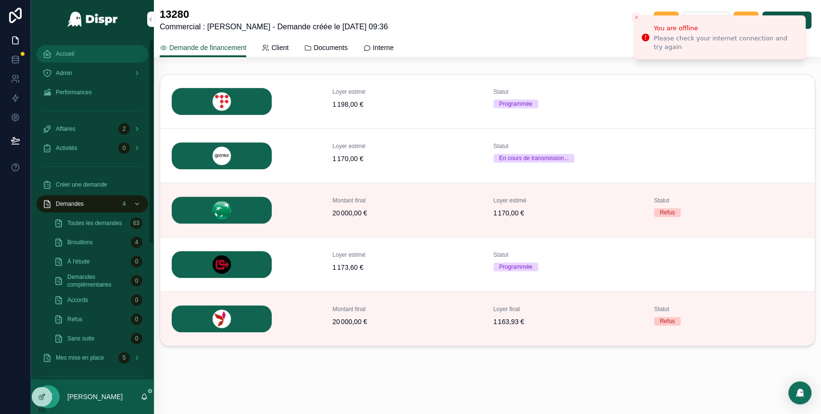
click at [80, 59] on div "Accueil" at bounding box center [92, 53] width 100 height 15
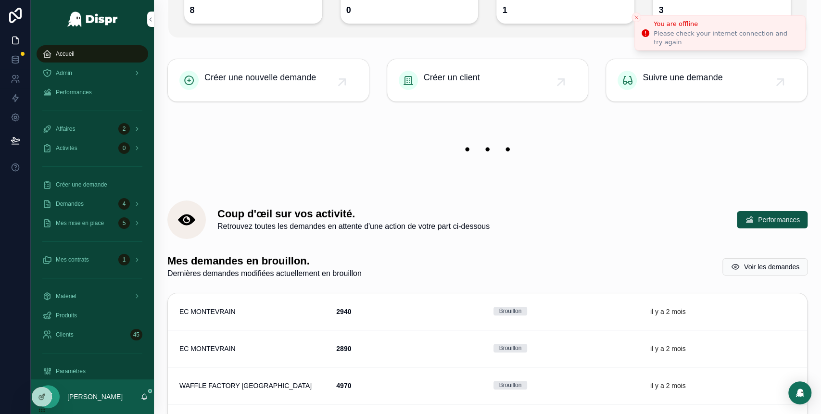
click at [637, 19] on icon "Close toast" at bounding box center [637, 17] width 6 height 6
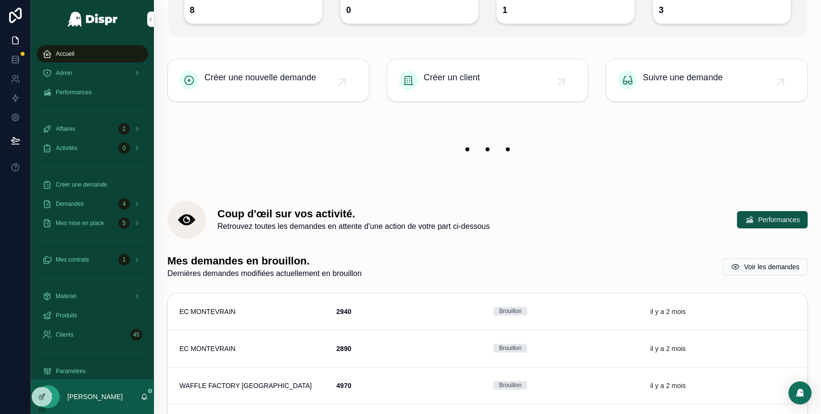
click at [531, 143] on img "scrollable content" at bounding box center [487, 149] width 640 height 41
click at [98, 76] on div "Admin" at bounding box center [92, 72] width 100 height 15
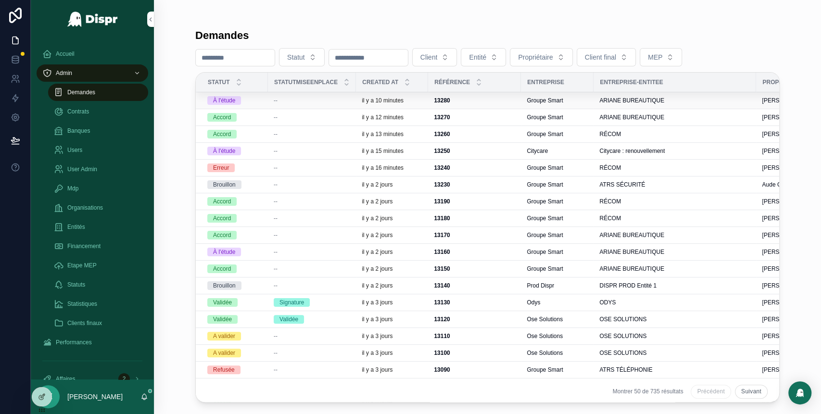
click at [283, 102] on div "--" at bounding box center [312, 101] width 76 height 8
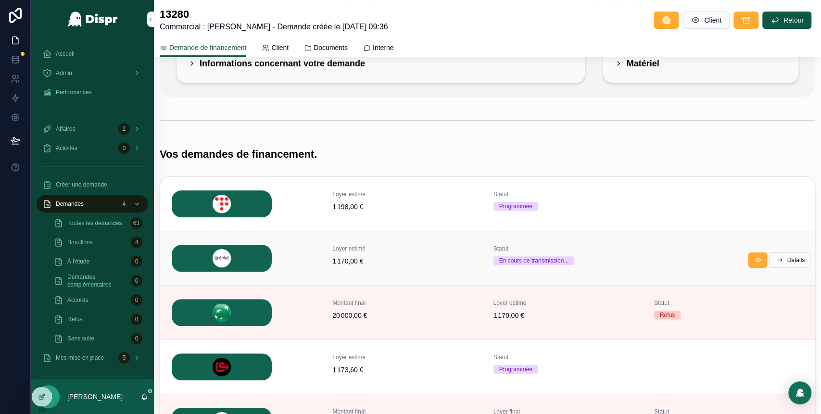
scroll to position [101, 0]
click at [787, 257] on span "Détails" at bounding box center [796, 261] width 18 height 8
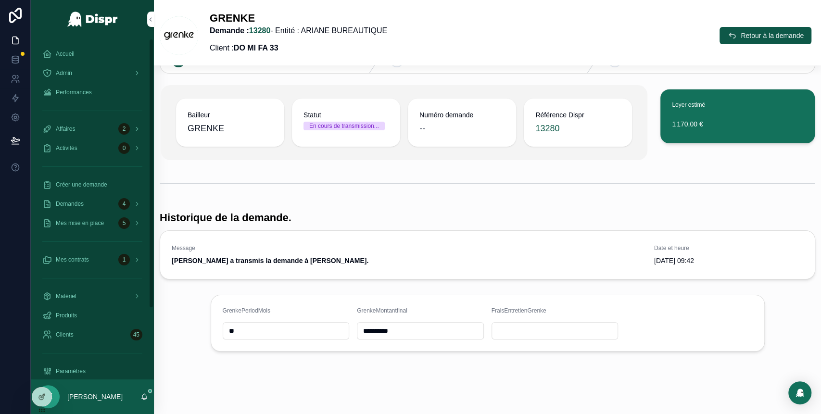
scroll to position [87, 0]
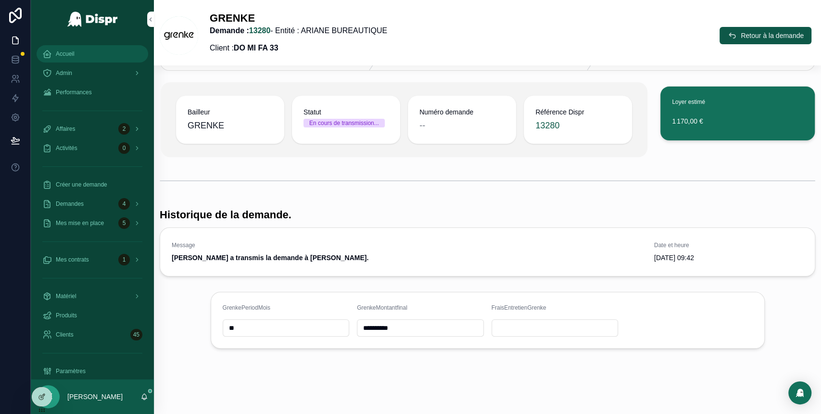
click at [83, 51] on div "Accueil" at bounding box center [92, 53] width 100 height 15
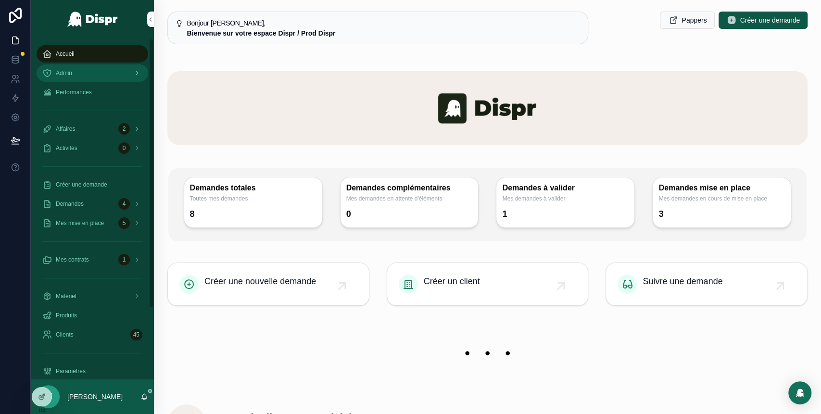
click at [90, 73] on div "Admin" at bounding box center [92, 72] width 100 height 15
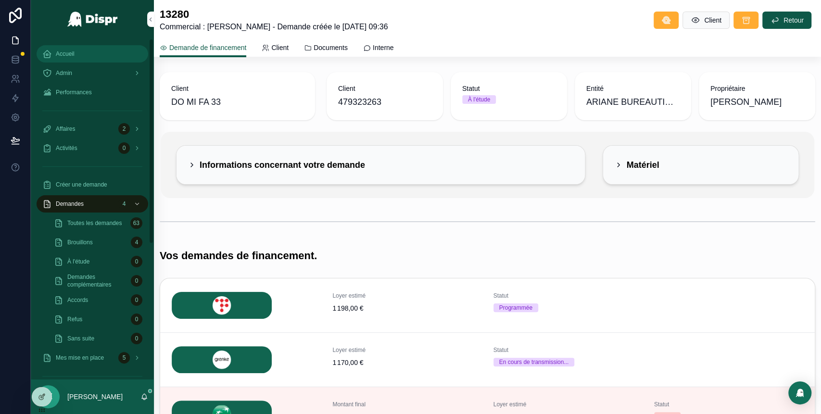
click at [77, 54] on div "Accueil" at bounding box center [92, 53] width 100 height 15
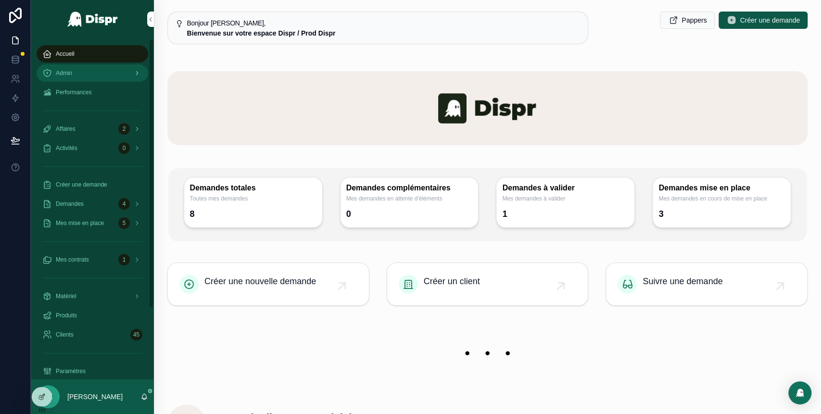
click at [80, 68] on div "Admin" at bounding box center [92, 72] width 100 height 15
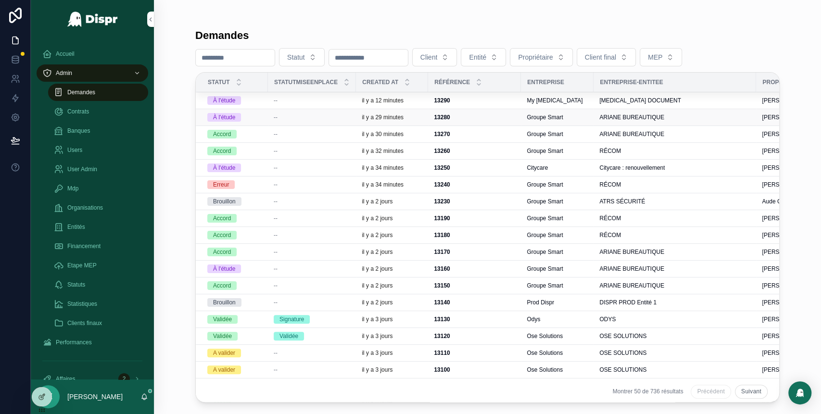
click at [287, 118] on div "--" at bounding box center [312, 118] width 76 height 8
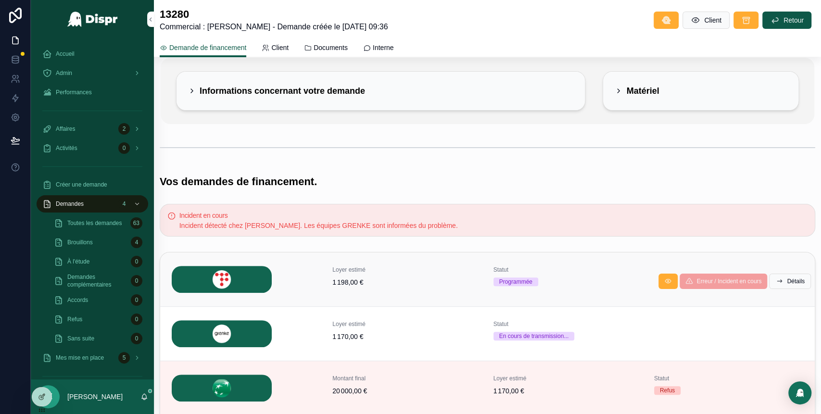
scroll to position [165, 0]
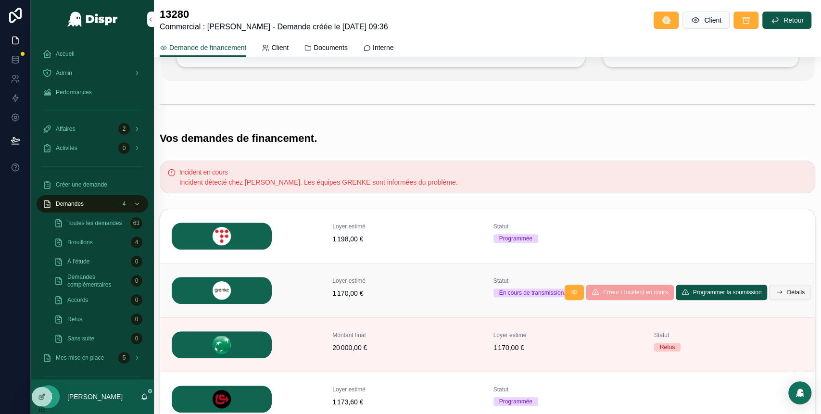
click at [787, 292] on span "Détails" at bounding box center [796, 293] width 18 height 8
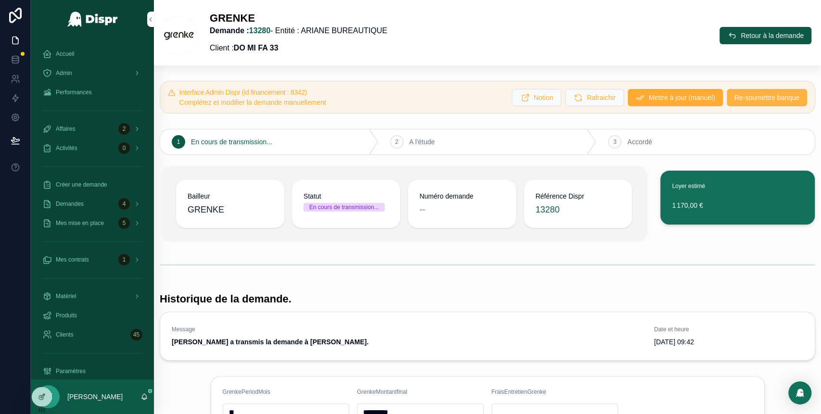
click at [735, 101] on span "Re-soumettre banque" at bounding box center [767, 98] width 65 height 10
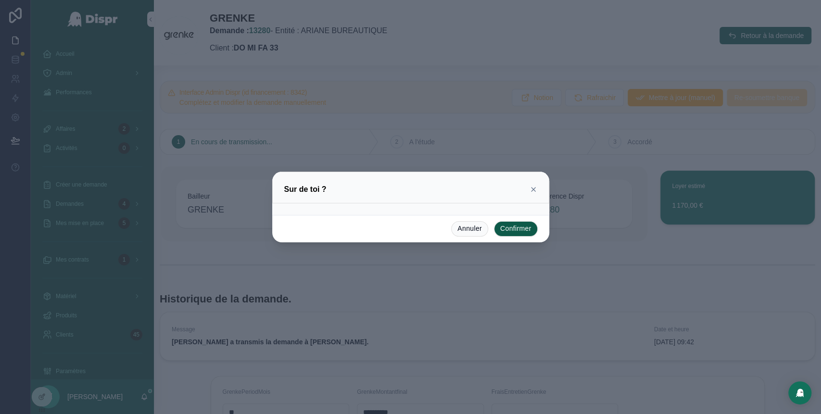
click at [535, 190] on icon at bounding box center [534, 190] width 8 height 8
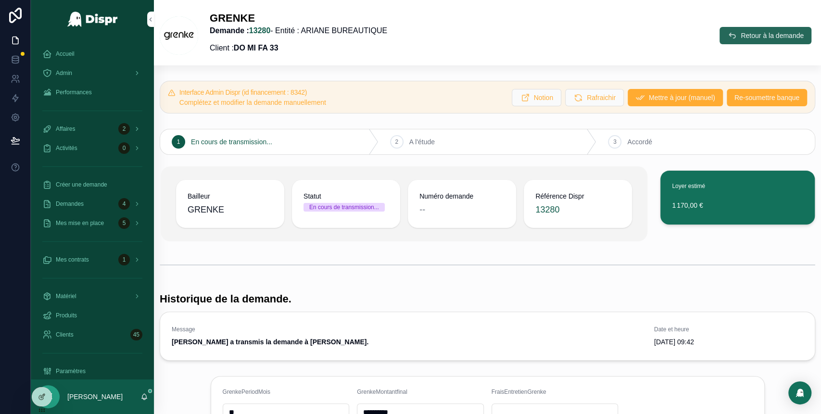
click at [722, 32] on button "Retour à la demande" at bounding box center [766, 35] width 92 height 17
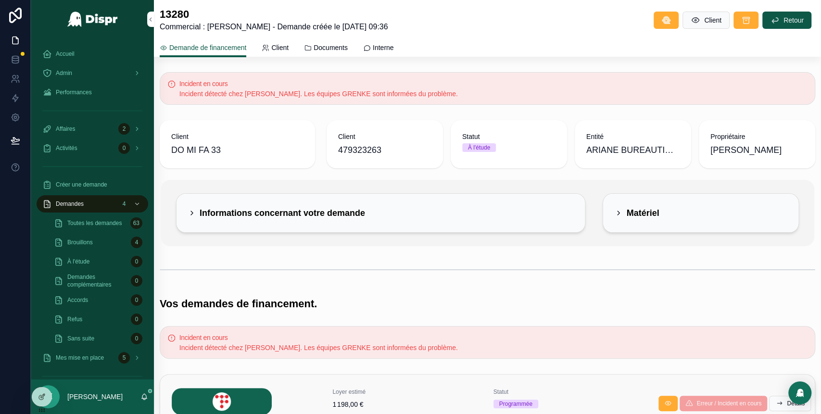
scroll to position [195, 0]
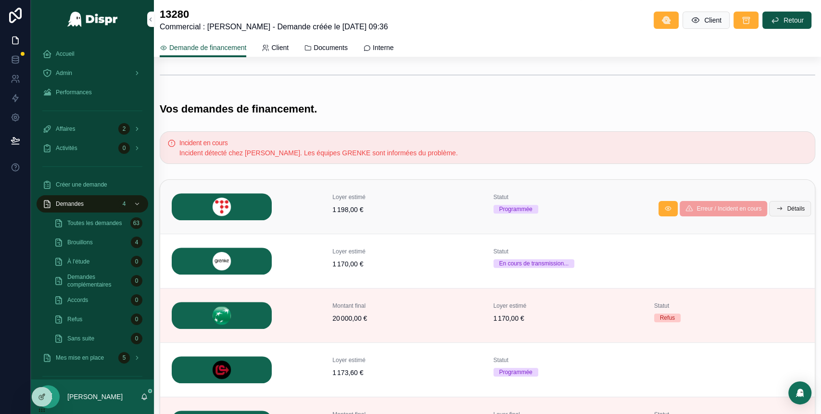
click at [789, 211] on span "Détails" at bounding box center [796, 209] width 18 height 8
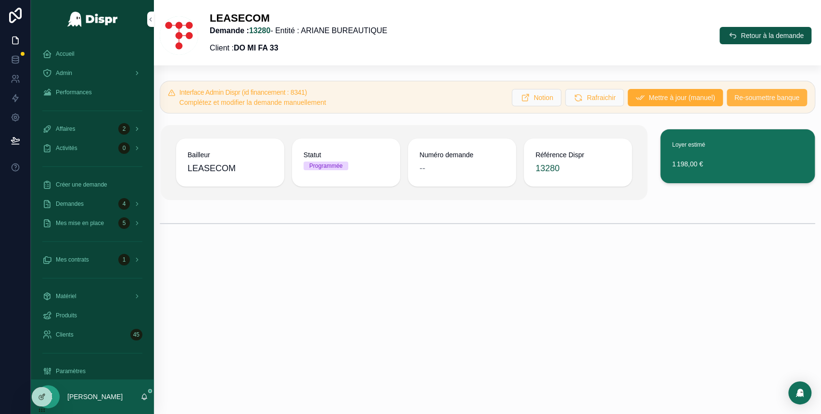
click at [740, 101] on span "Re-soumettre banque" at bounding box center [767, 98] width 65 height 10
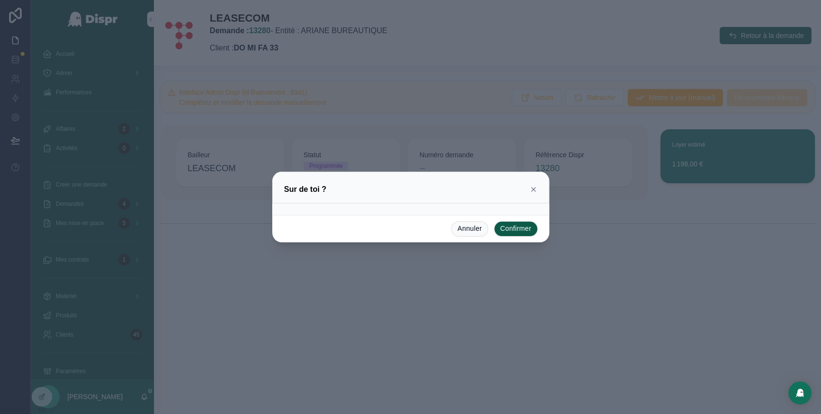
click at [508, 230] on button "Confirmer" at bounding box center [516, 228] width 44 height 15
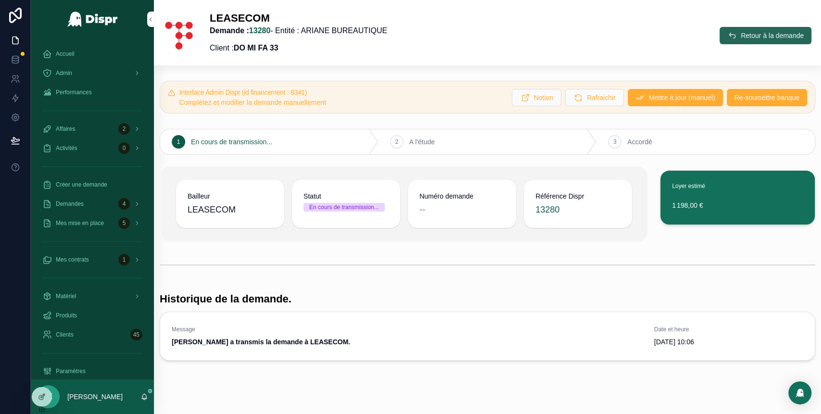
click at [742, 34] on span "Retour à la demande" at bounding box center [772, 36] width 63 height 10
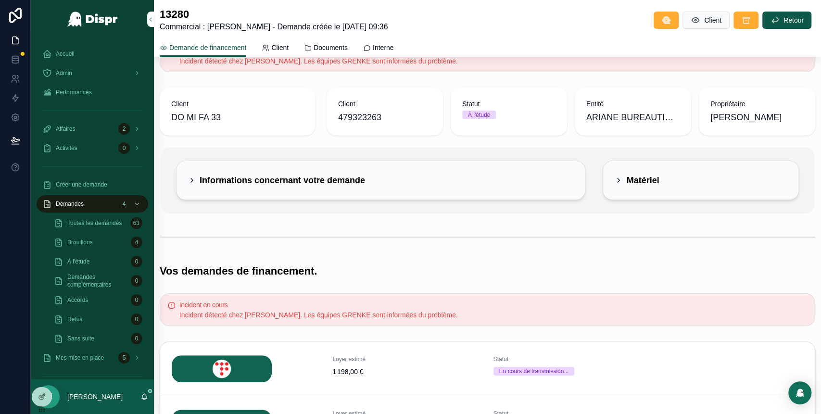
scroll to position [36, 0]
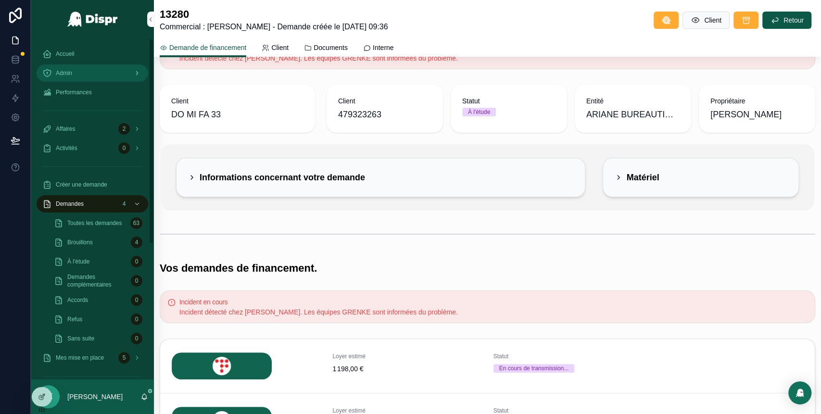
click at [97, 72] on div "Admin" at bounding box center [92, 72] width 100 height 15
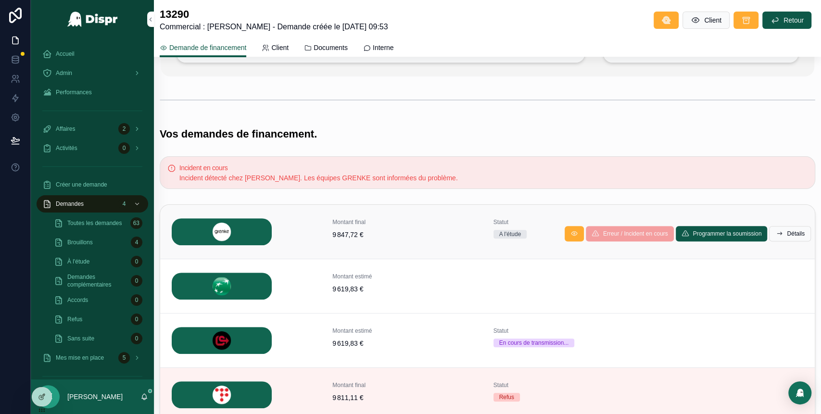
scroll to position [168, 0]
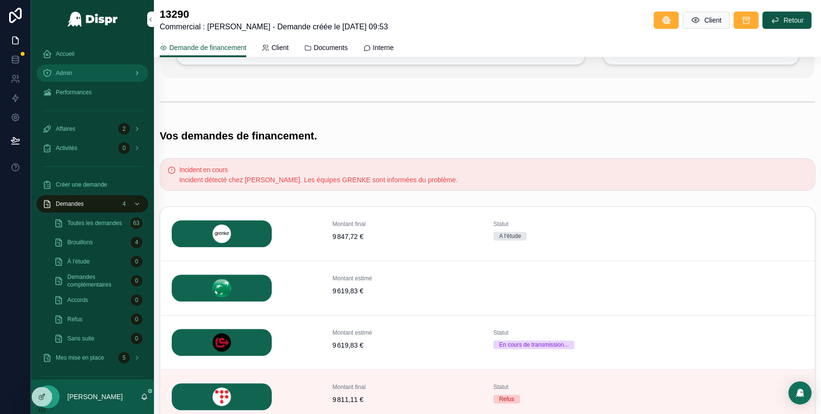
click at [97, 70] on div "Admin" at bounding box center [92, 72] width 100 height 15
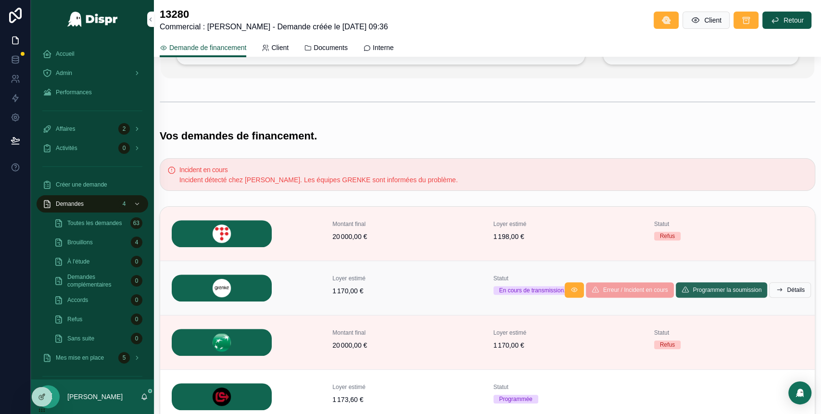
scroll to position [300, 0]
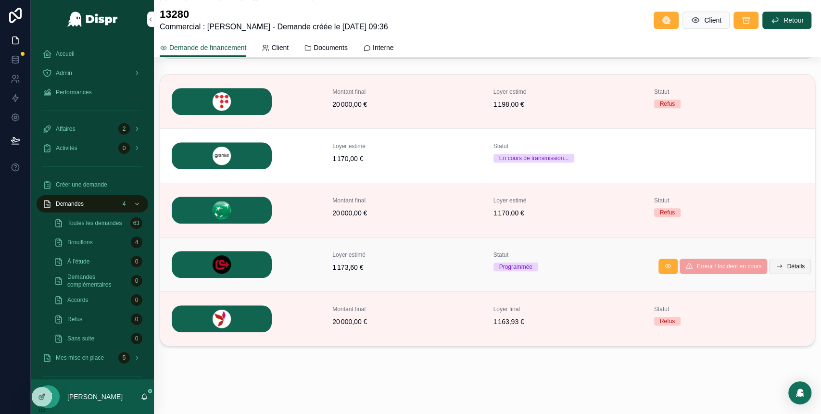
click at [787, 267] on span "Détails" at bounding box center [796, 267] width 18 height 8
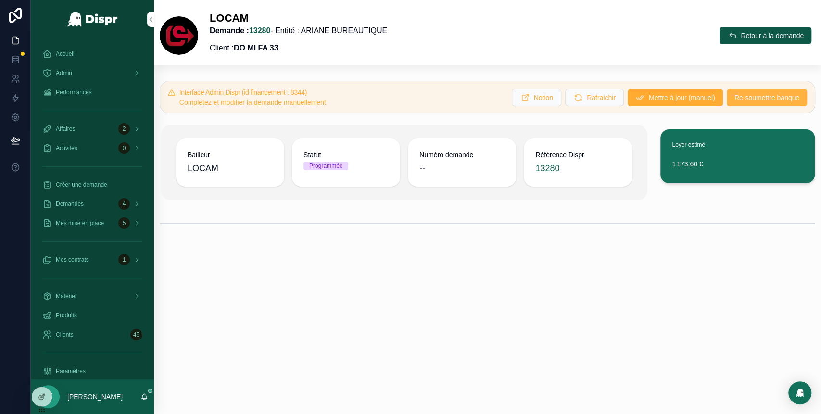
click at [739, 97] on span "Re-soumettre banque" at bounding box center [767, 98] width 65 height 10
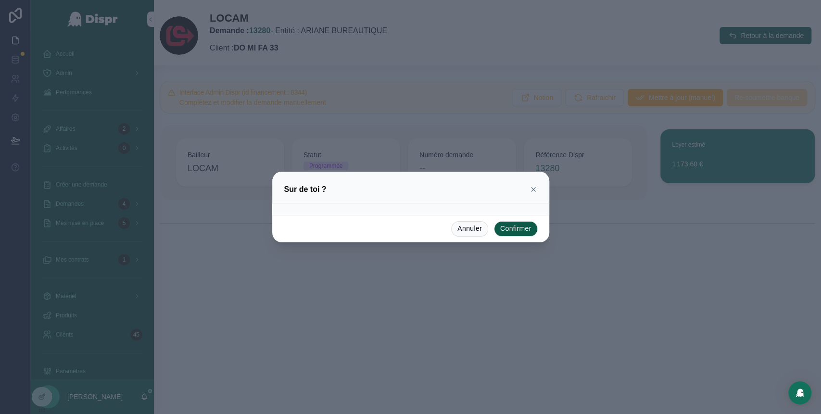
click at [509, 228] on button "Confirmer" at bounding box center [516, 228] width 44 height 15
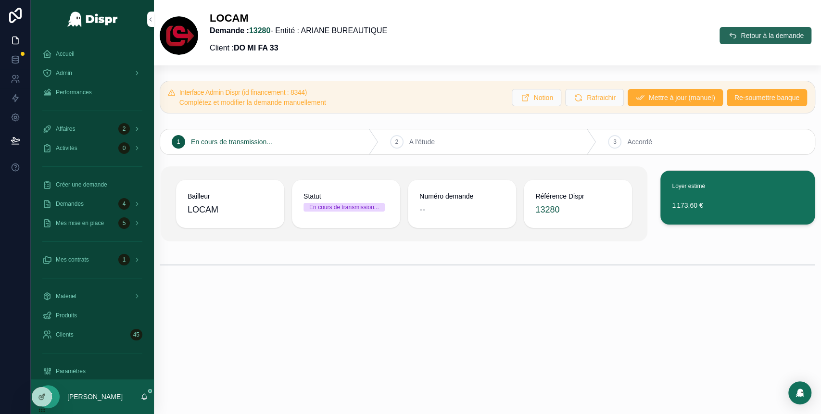
click at [750, 36] on span "Retour à la demande" at bounding box center [772, 36] width 63 height 10
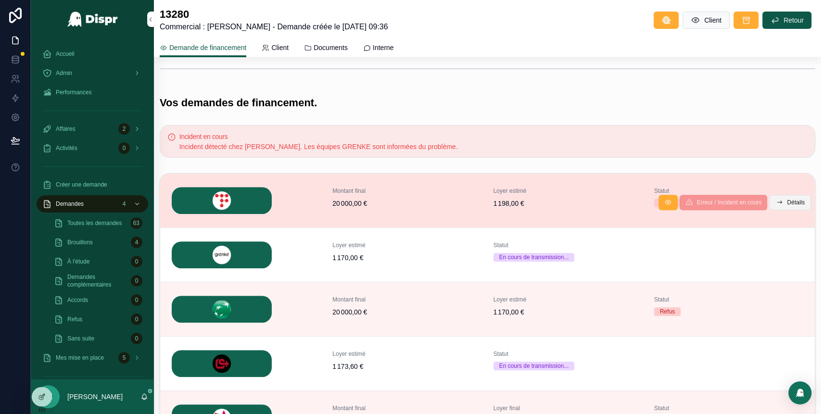
scroll to position [235, 0]
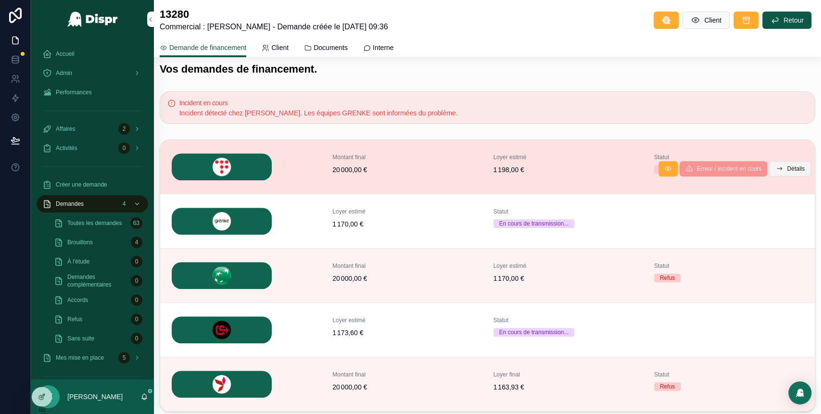
click at [792, 171] on span "Détails" at bounding box center [796, 169] width 18 height 8
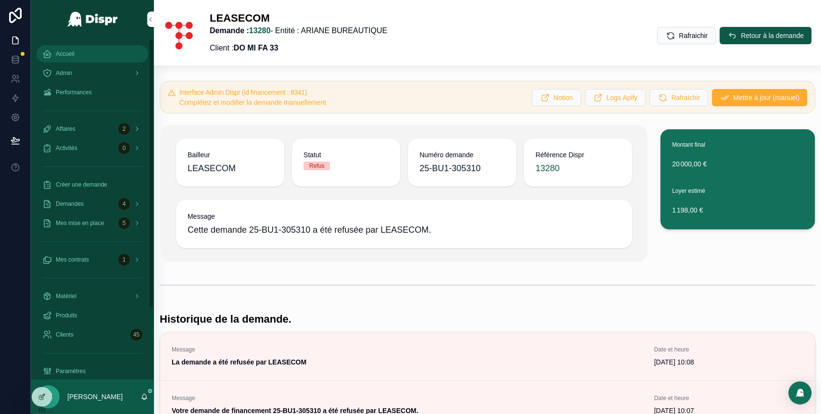
click at [90, 55] on div "Accueil" at bounding box center [92, 53] width 100 height 15
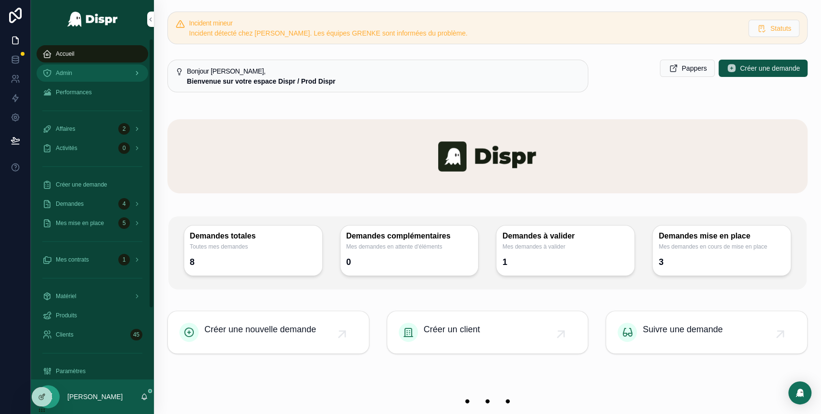
click at [89, 74] on div "Admin" at bounding box center [92, 72] width 100 height 15
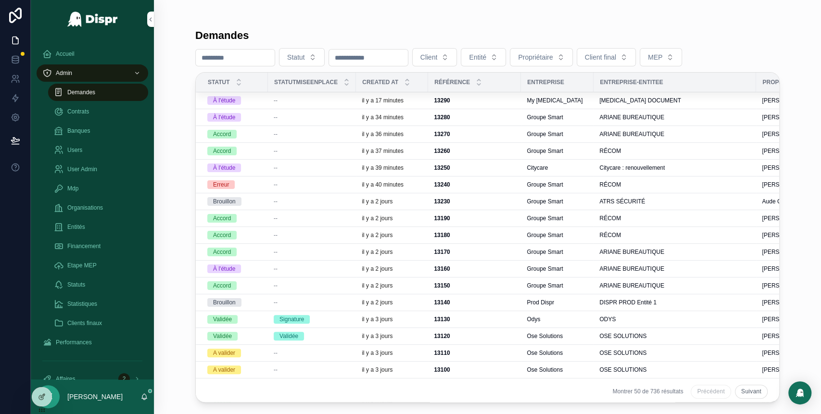
click at [299, 116] on div "--" at bounding box center [312, 118] width 76 height 8
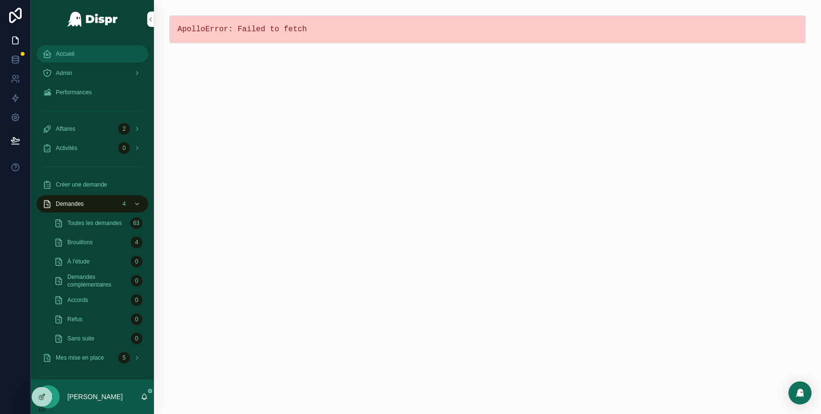
click at [91, 55] on div "Accueil" at bounding box center [92, 53] width 100 height 15
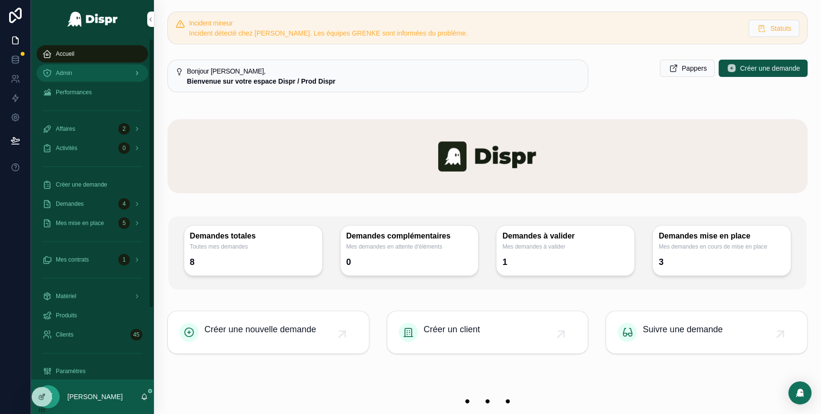
click at [83, 73] on div "Admin" at bounding box center [92, 72] width 100 height 15
